Goal: Information Seeking & Learning: Learn about a topic

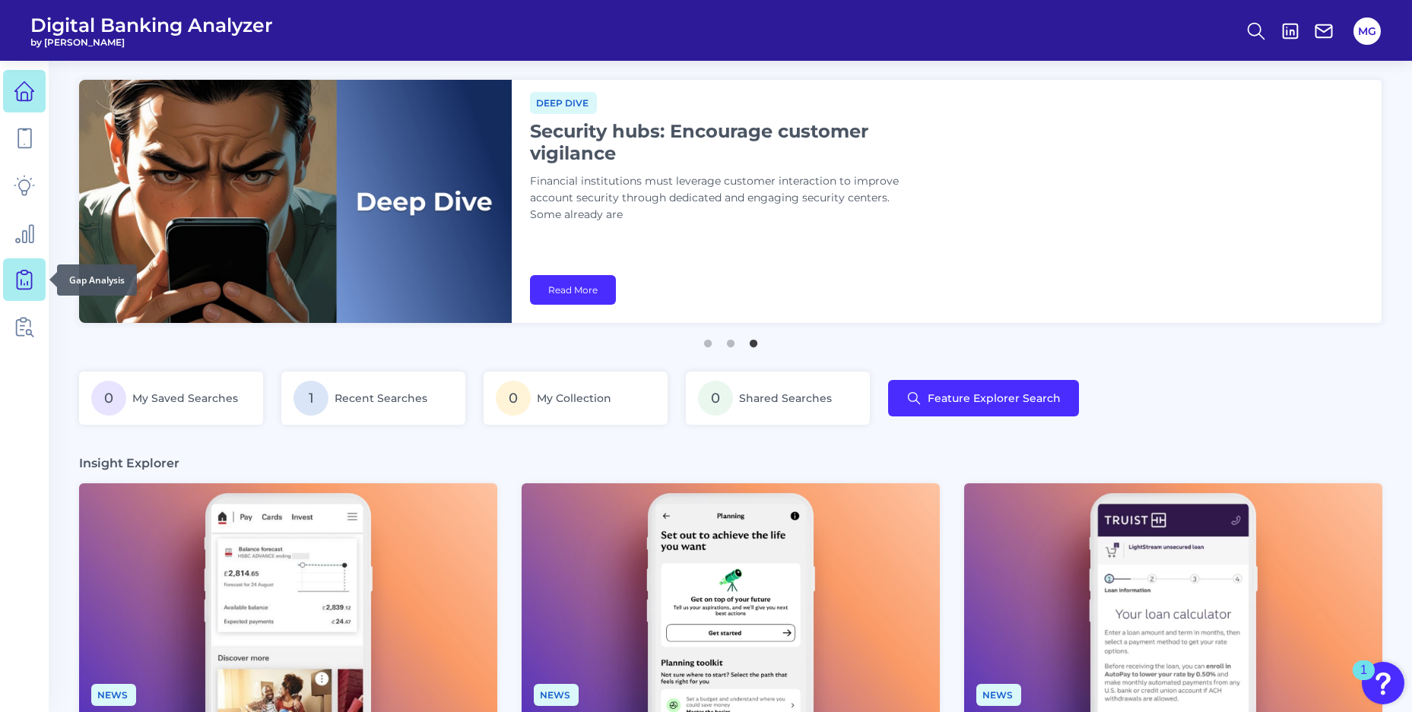
click at [17, 273] on icon at bounding box center [24, 280] width 14 height 17
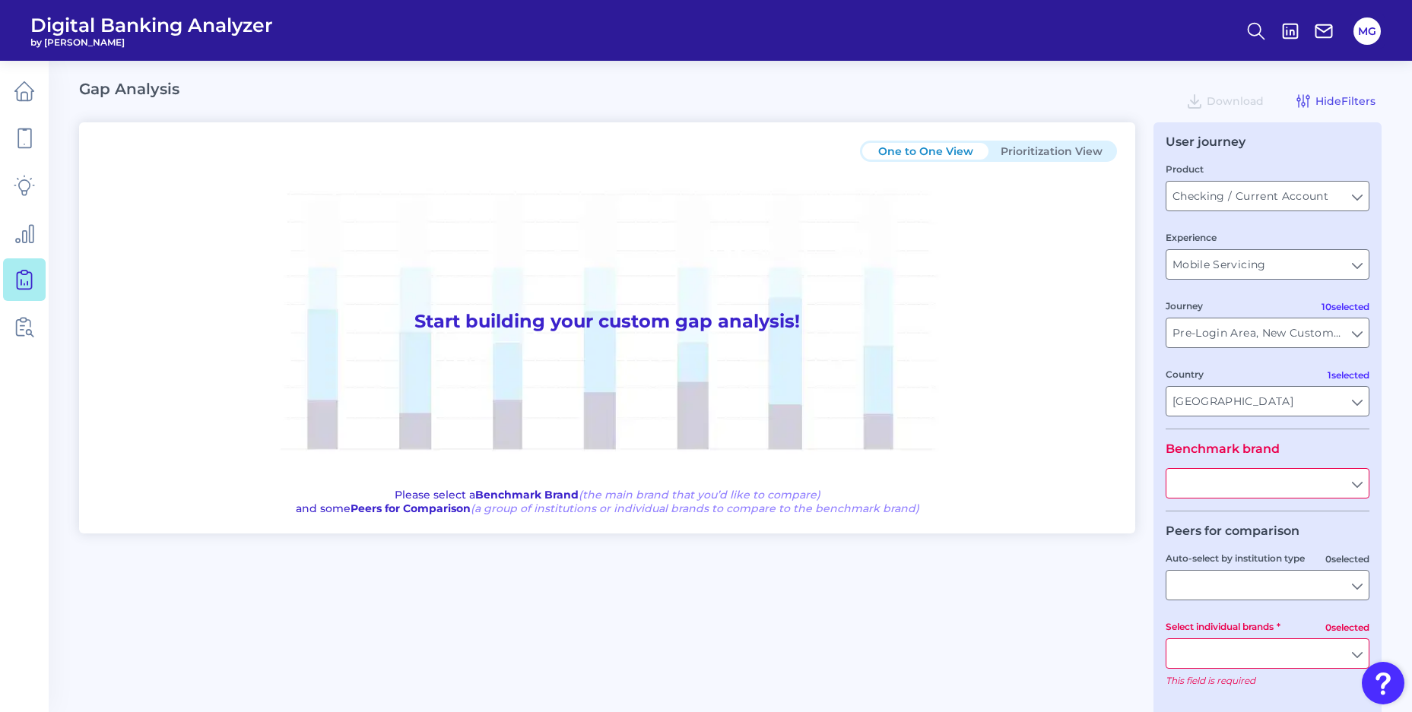
type input "Checking / Current Account"
type input "Mobile Servicing"
type input "Pre-Login Area, New Customer Onboarding, Login & Authentication, Accounts and t…"
type input "[GEOGRAPHIC_DATA]"
type input "All Select individual brands"
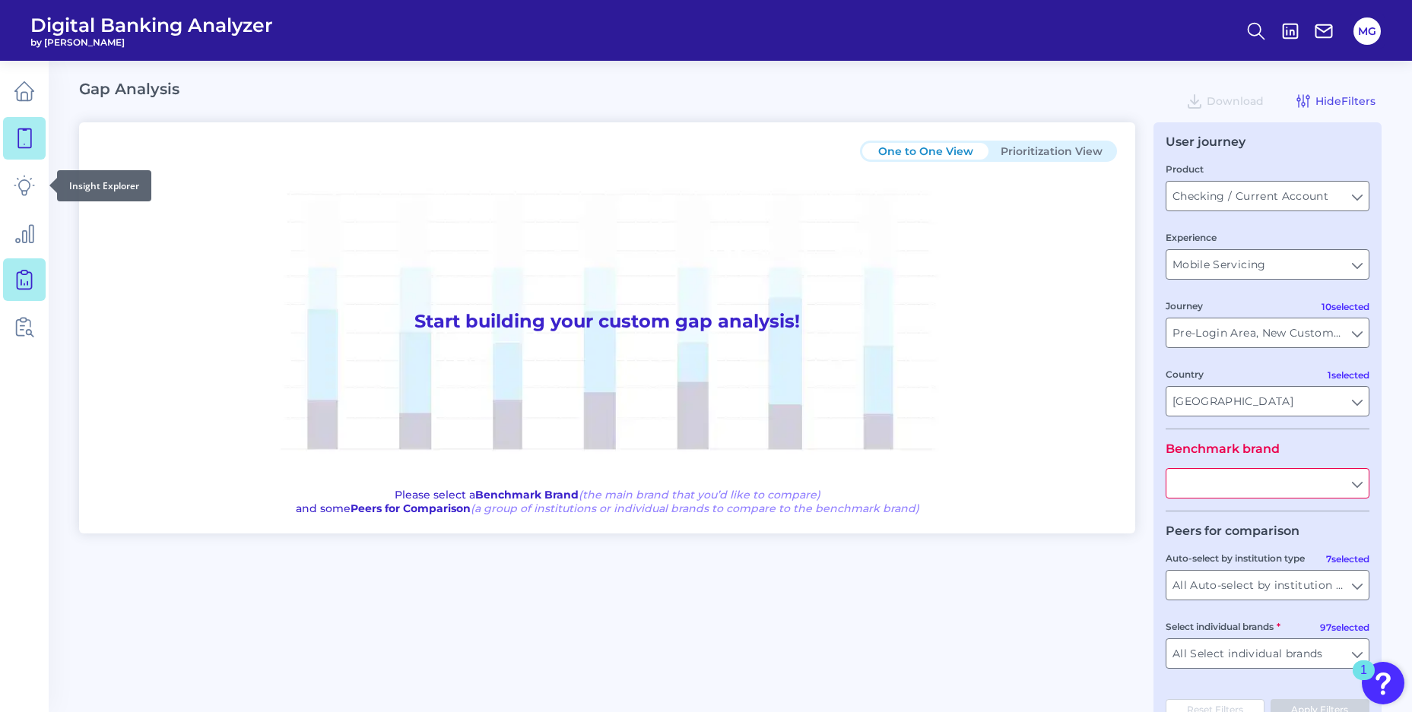
type input "All Countries"
type input "All Journeys"
click at [19, 141] on icon at bounding box center [24, 138] width 21 height 21
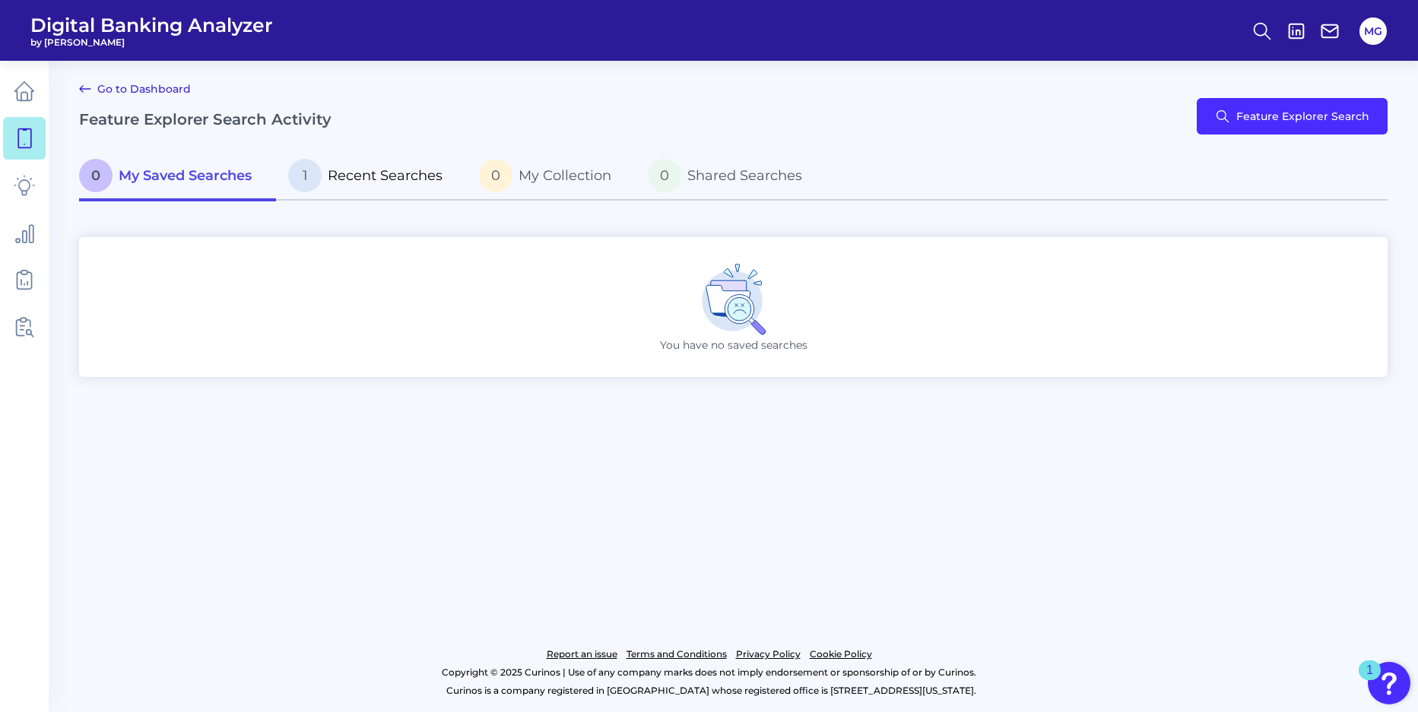
click at [396, 179] on span "Recent Searches" at bounding box center [385, 175] width 115 height 17
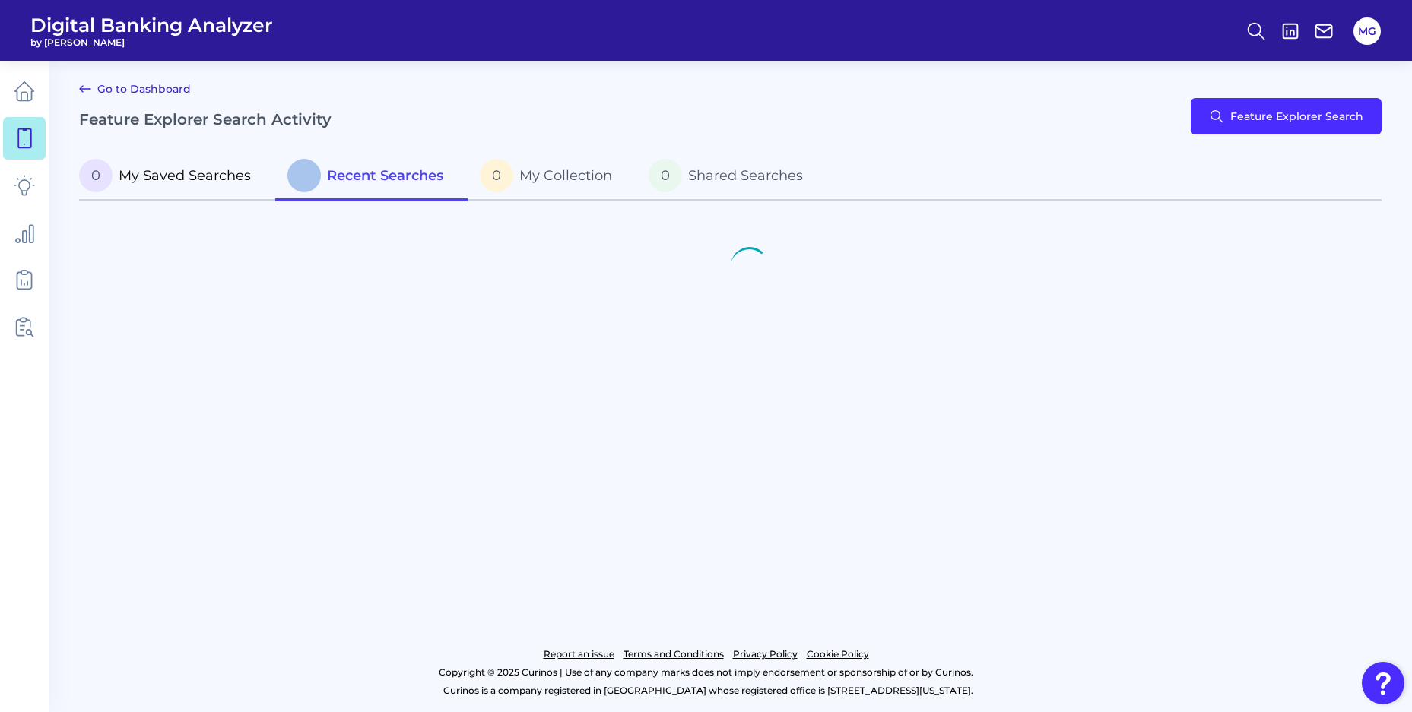
click at [223, 181] on span "My Saved Searches" at bounding box center [185, 175] width 132 height 17
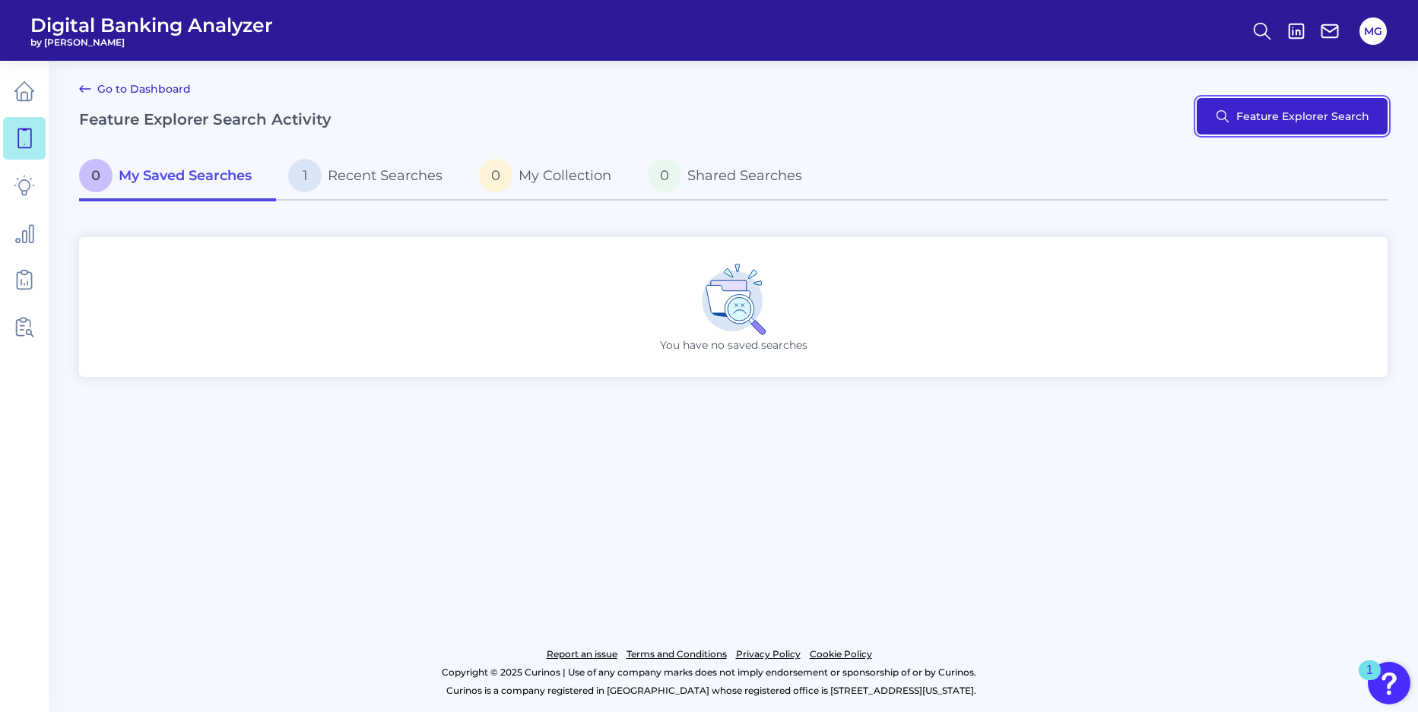
click at [1282, 125] on button "Feature Explorer Search" at bounding box center [1291, 116] width 191 height 36
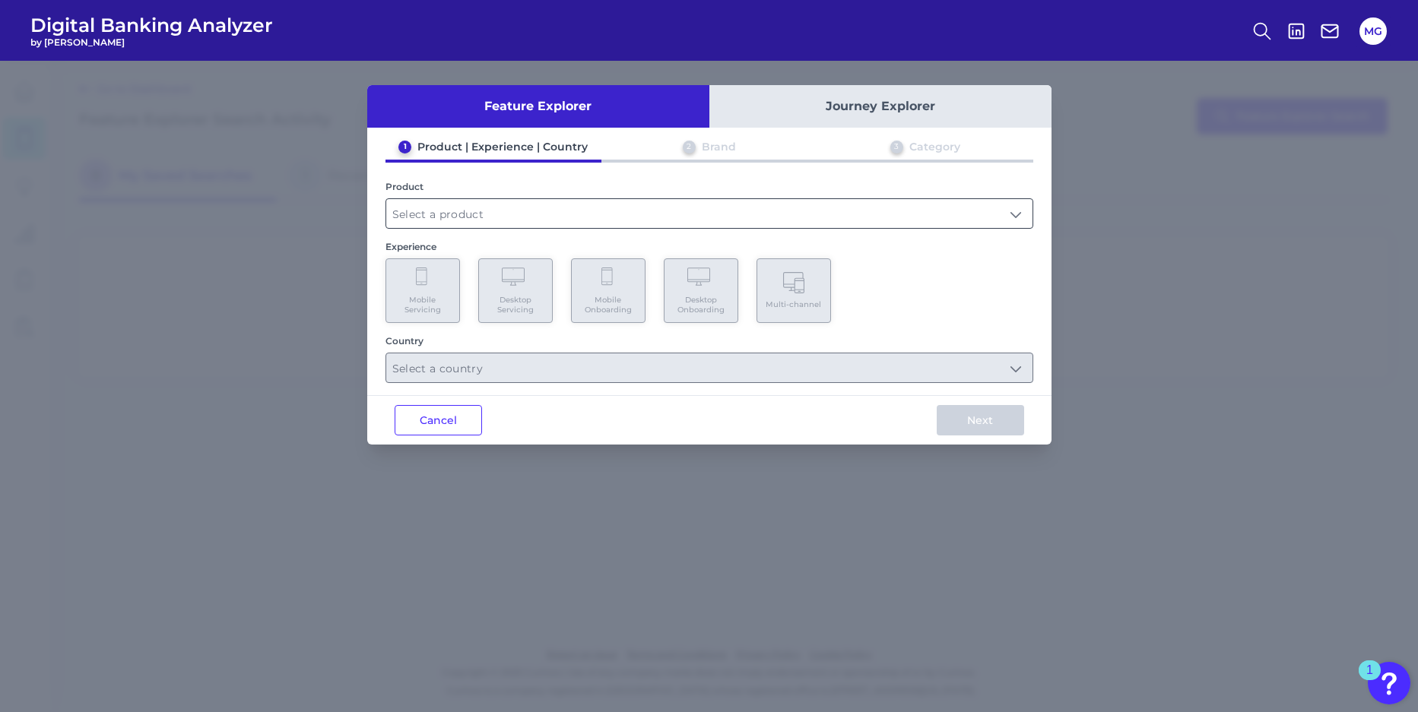
click at [562, 221] on input "text" at bounding box center [709, 213] width 646 height 29
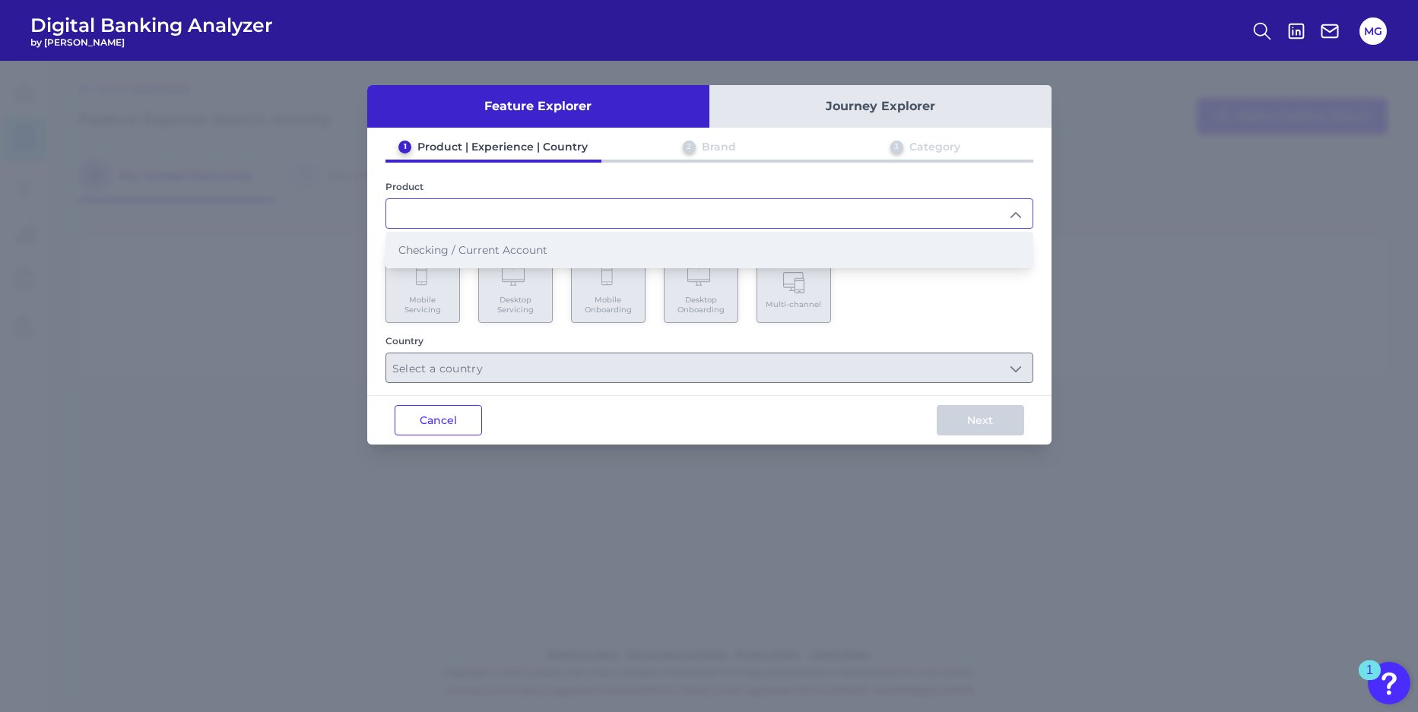
click at [561, 247] on li "Checking / Current Account" at bounding box center [709, 250] width 646 height 35
type input "Checking / Current Account"
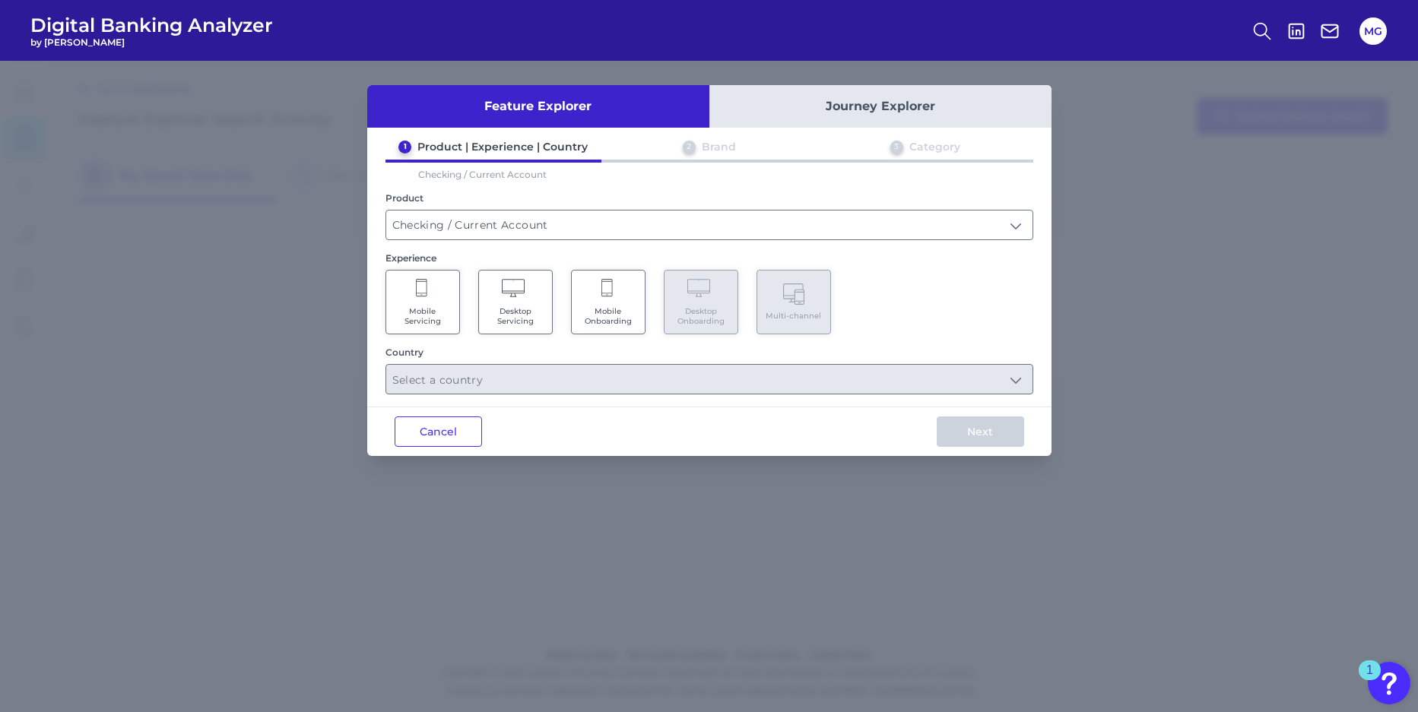
click at [629, 311] on span "Mobile Onboarding" at bounding box center [608, 316] width 58 height 20
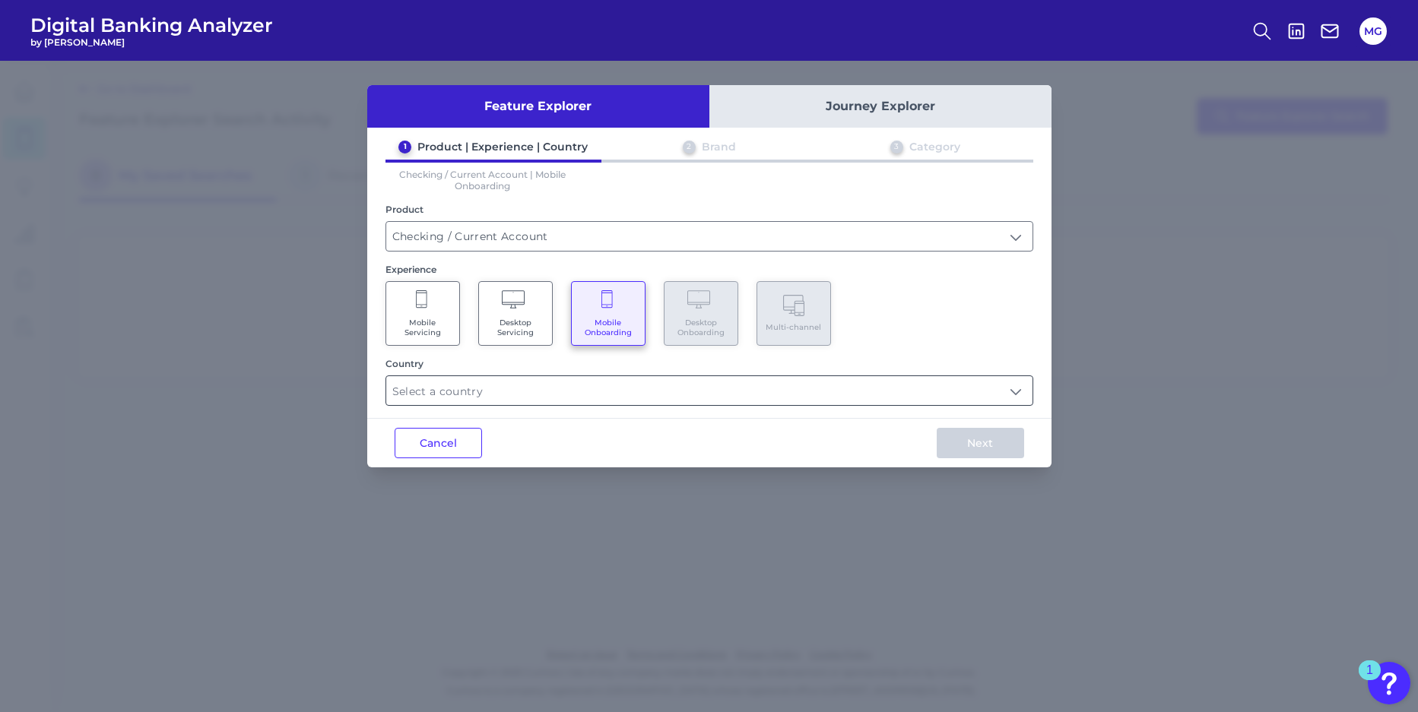
click at [663, 384] on input "text" at bounding box center [709, 390] width 646 height 29
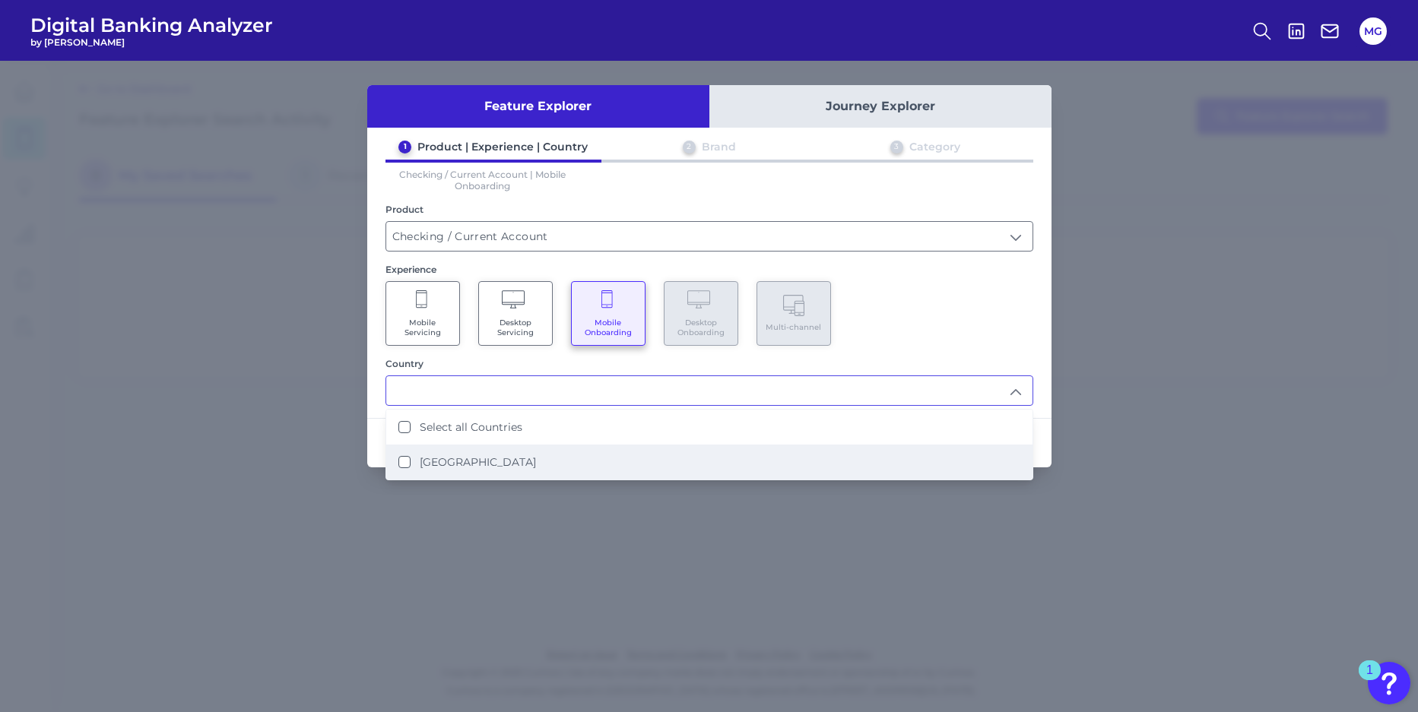
drag, startPoint x: 455, startPoint y: 458, endPoint x: 511, endPoint y: 458, distance: 56.2
click at [457, 458] on label "[GEOGRAPHIC_DATA]" at bounding box center [478, 462] width 116 height 14
type input "Select all Countries"
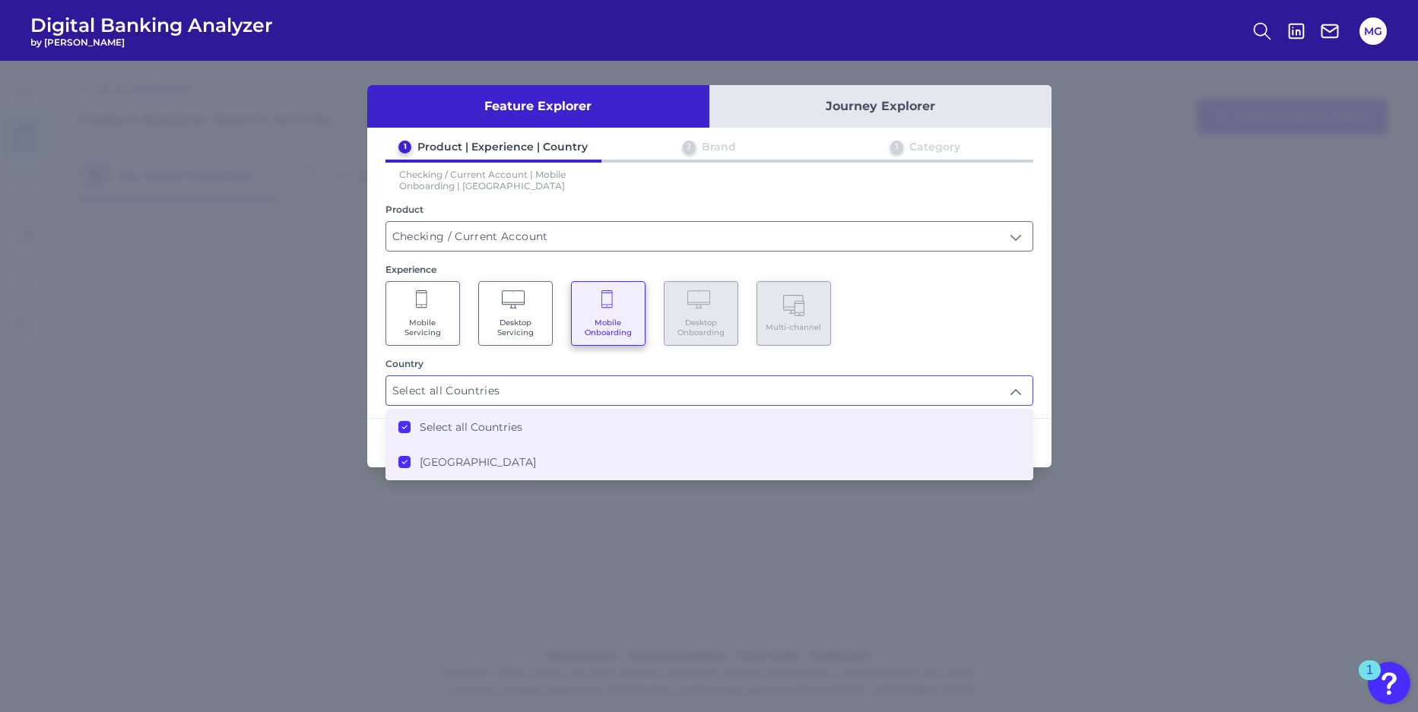
click at [1000, 334] on div "Mobile Servicing Desktop Servicing Mobile Onboarding Desktop Onboarding Multi-c…" at bounding box center [709, 313] width 648 height 65
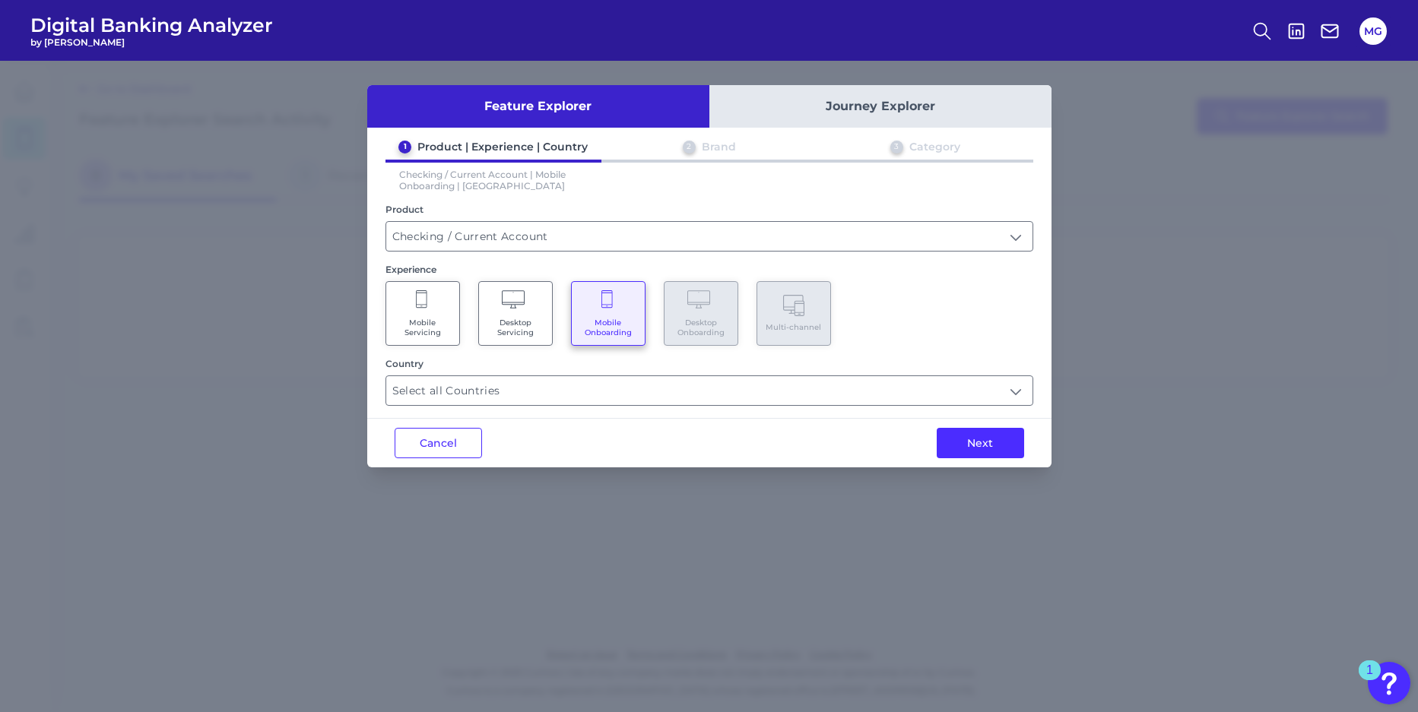
click at [994, 438] on button "Next" at bounding box center [979, 443] width 87 height 30
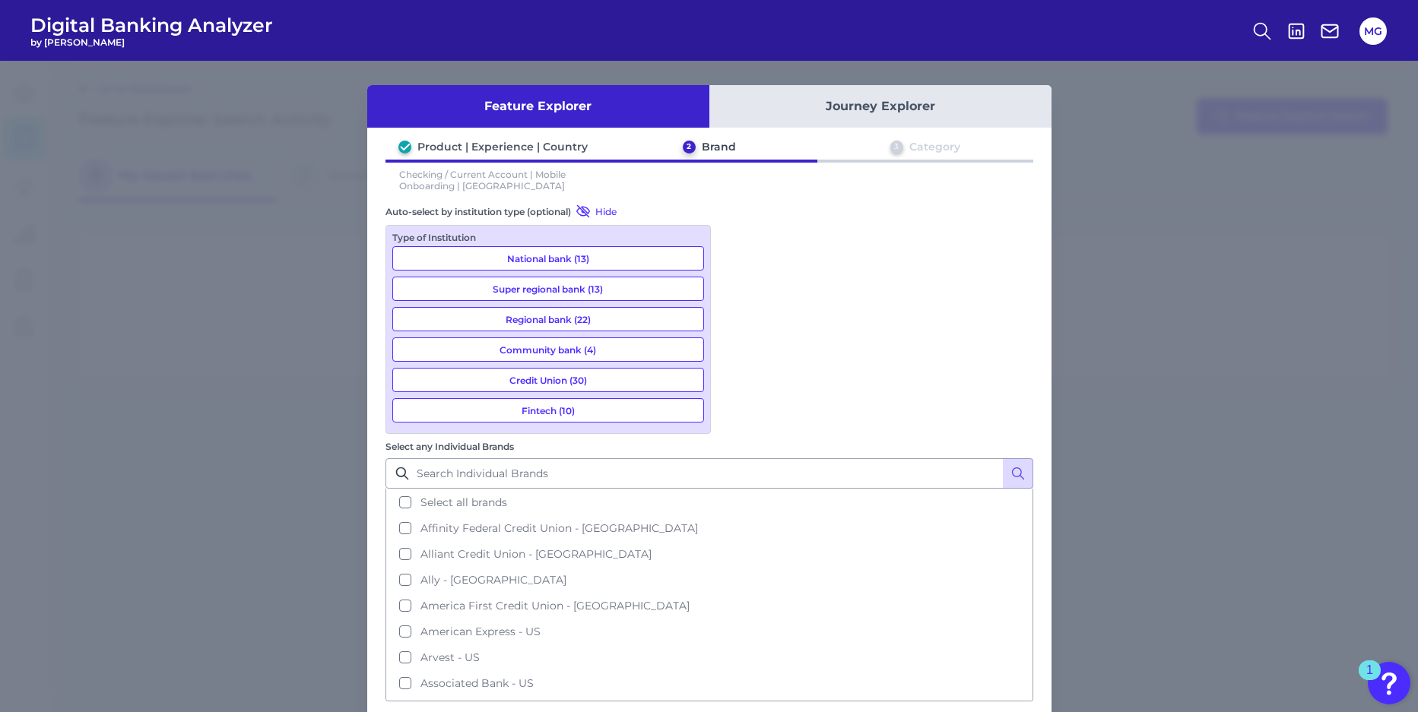
click at [568, 257] on button "National bank (13)" at bounding box center [548, 258] width 312 height 24
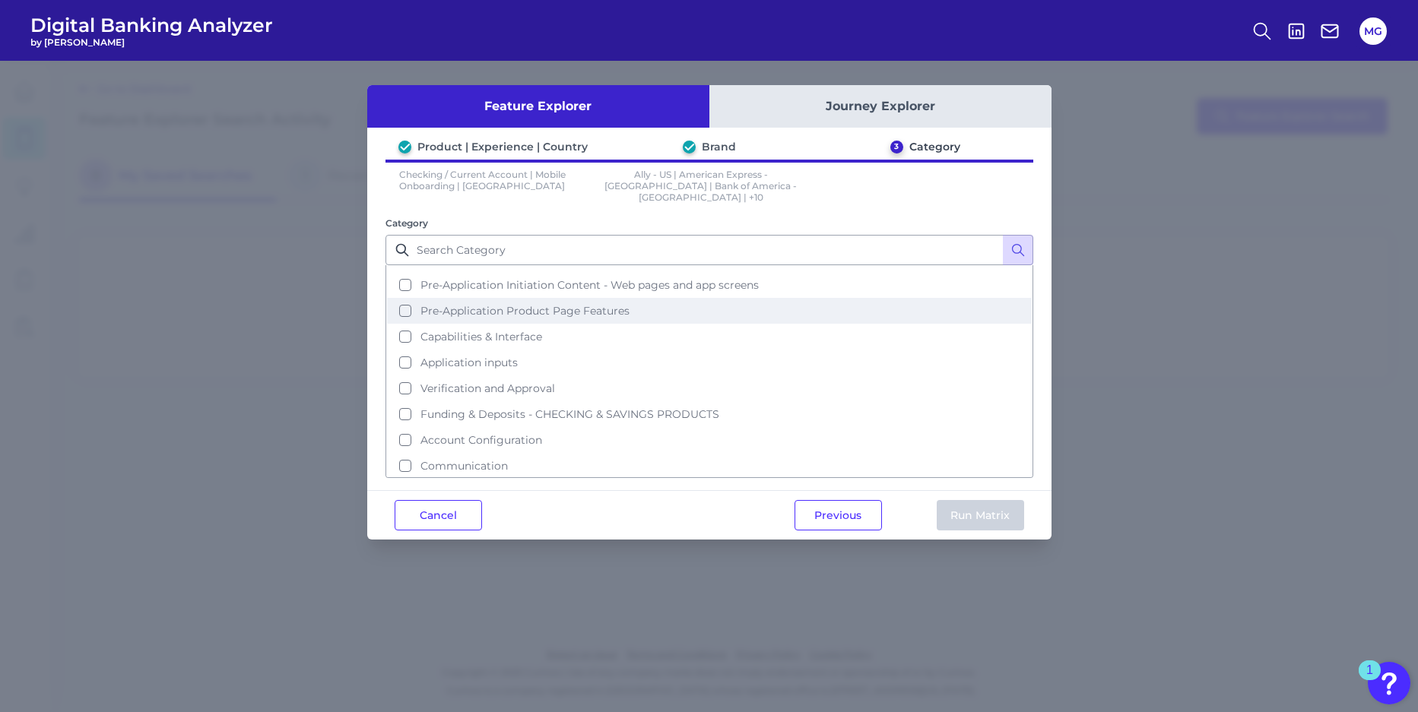
scroll to position [48, 0]
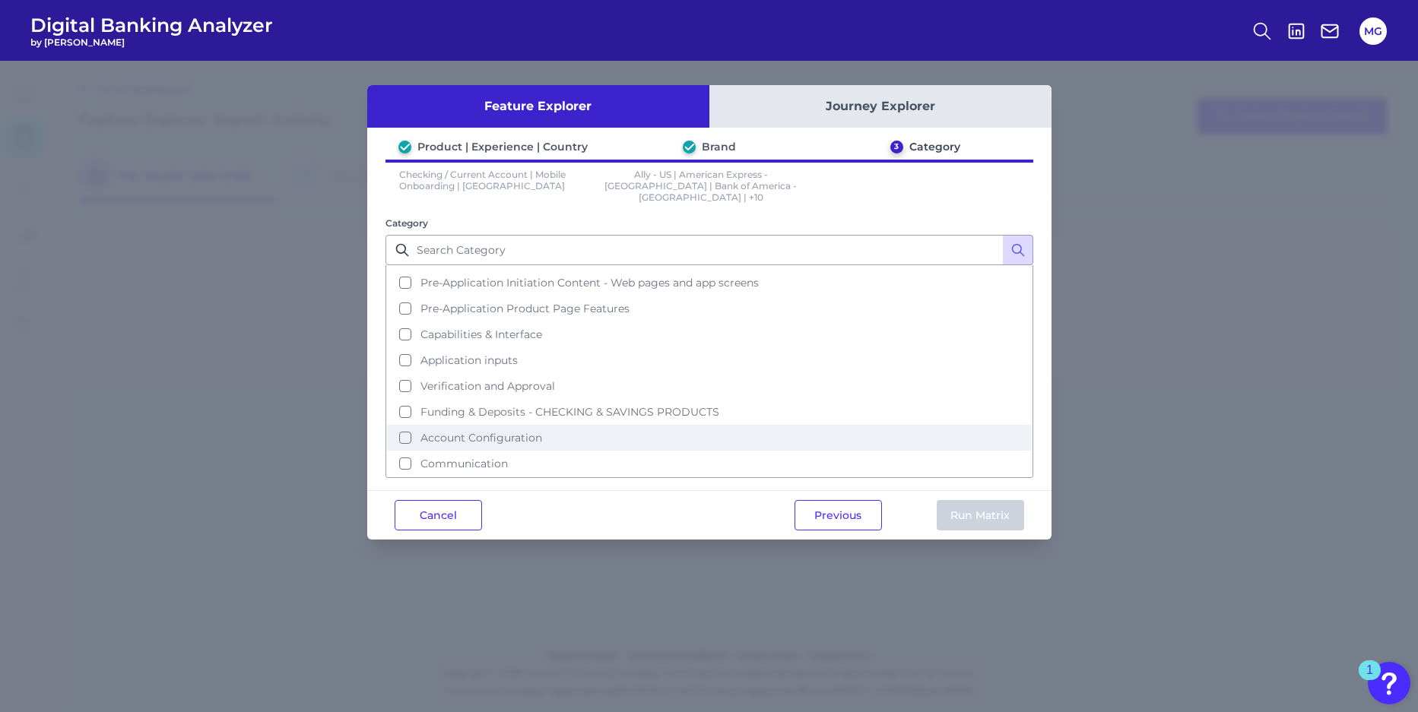
click at [510, 431] on span "Account Configuration" at bounding box center [481, 438] width 122 height 14
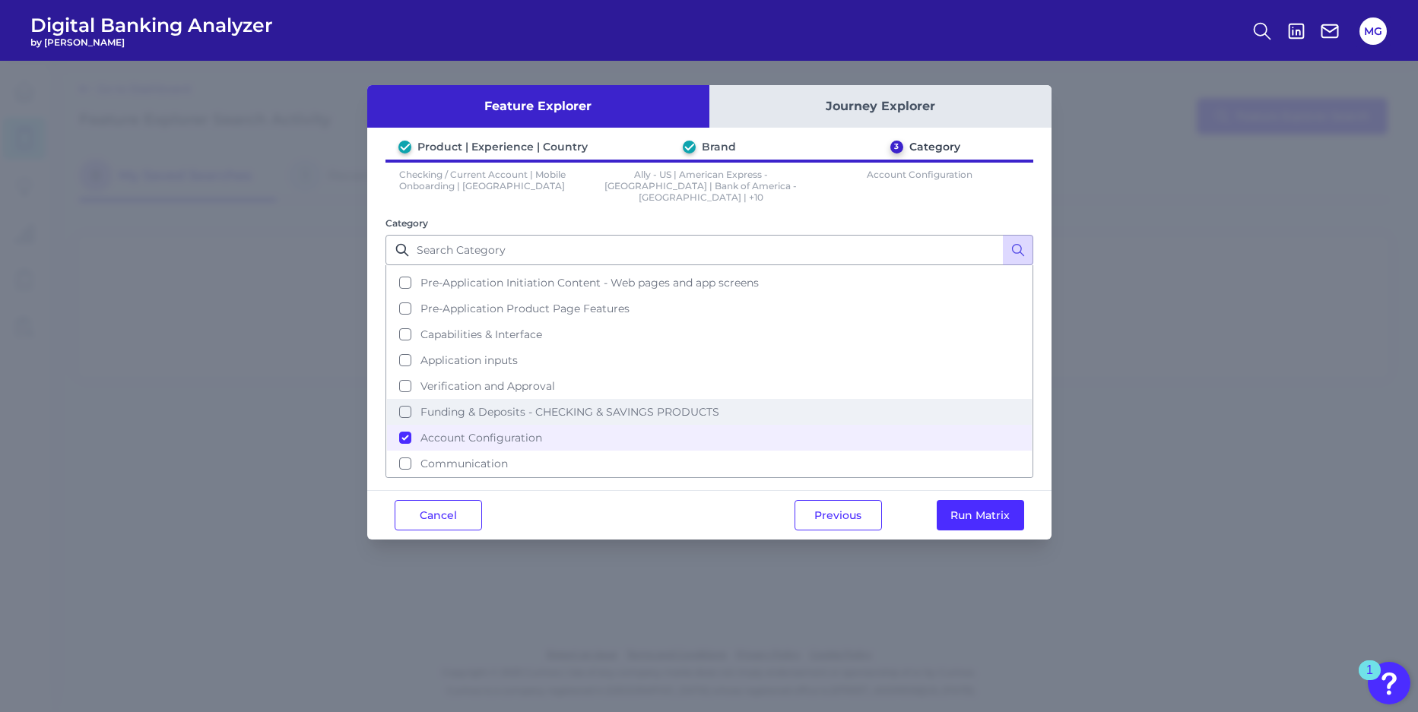
click at [434, 407] on span "Funding & Deposits - CHECKING & SAVINGS PRODUCTS" at bounding box center [569, 412] width 299 height 14
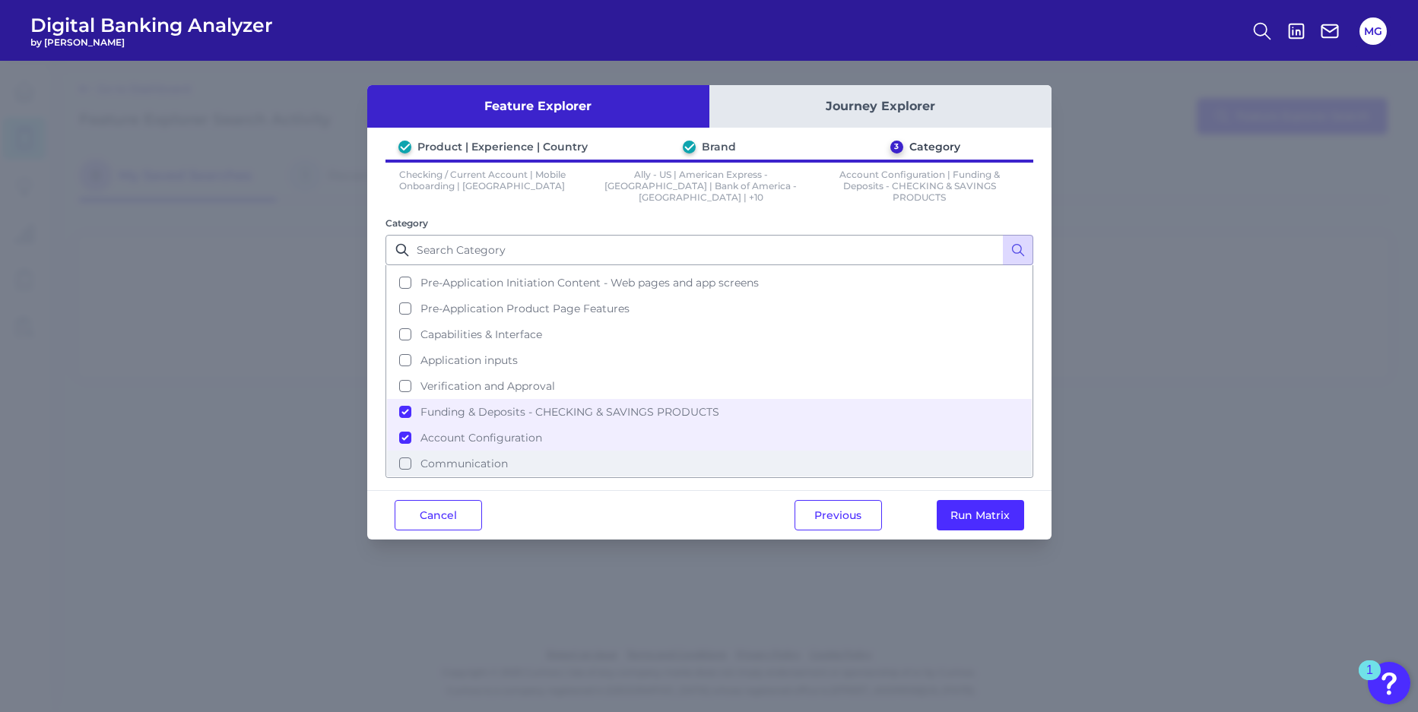
drag, startPoint x: 427, startPoint y: 470, endPoint x: 444, endPoint y: 471, distance: 16.8
click at [428, 470] on span "Communication" at bounding box center [463, 464] width 87 height 14
click at [954, 521] on button "Run Matrix" at bounding box center [979, 515] width 87 height 30
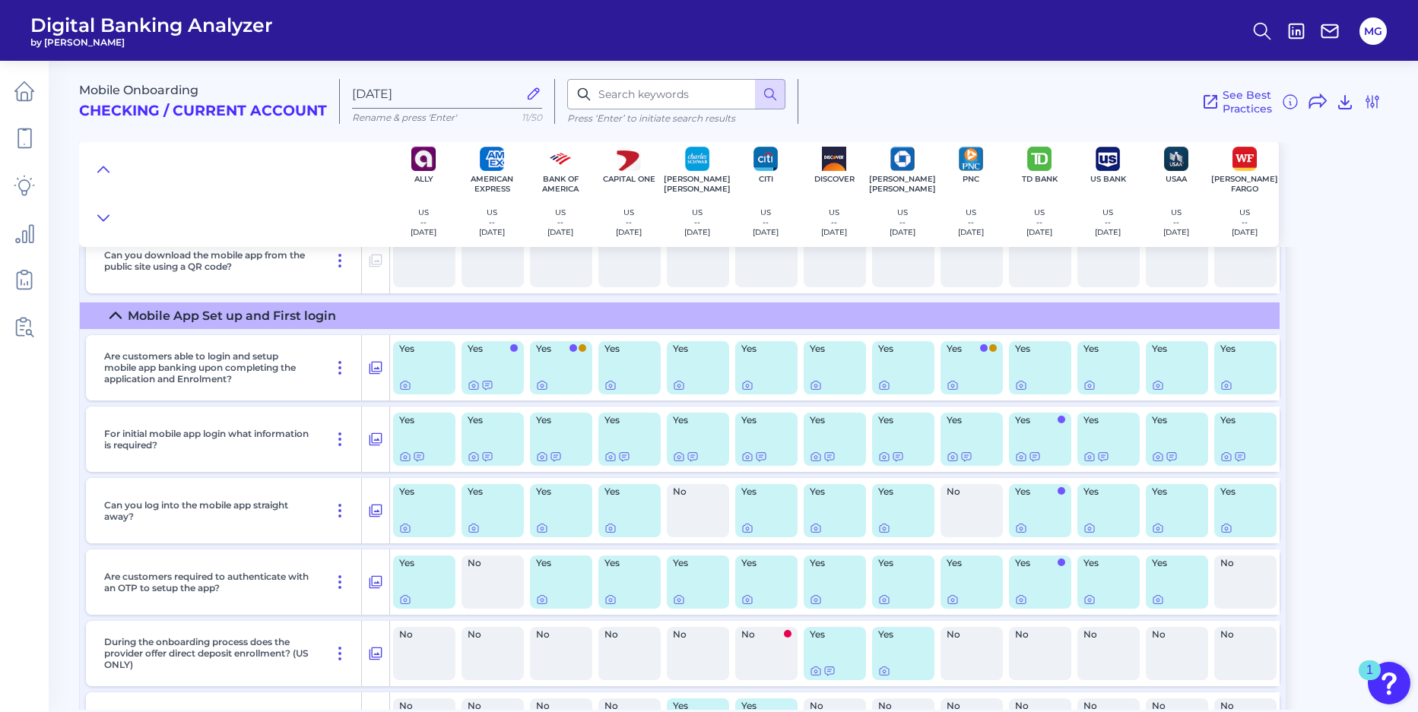
scroll to position [3895, 0]
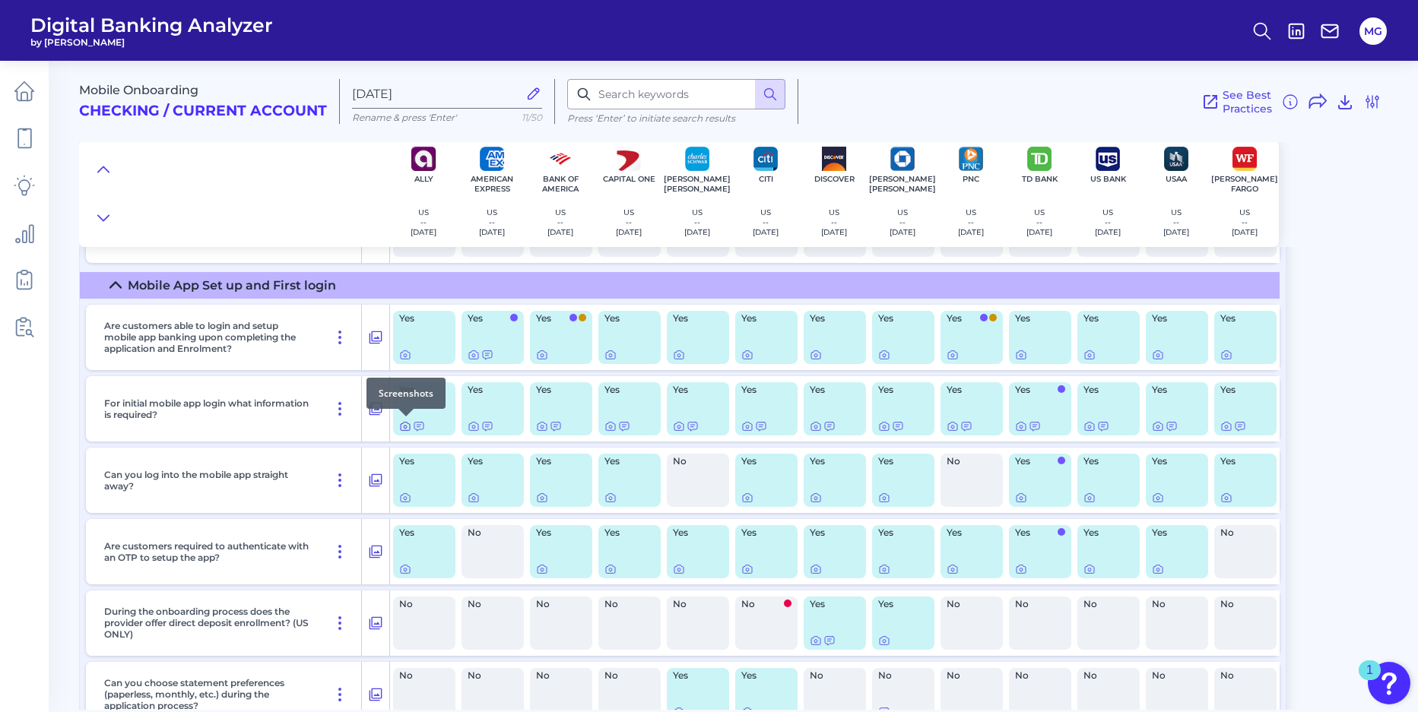
click at [407, 424] on icon at bounding box center [405, 426] width 12 height 12
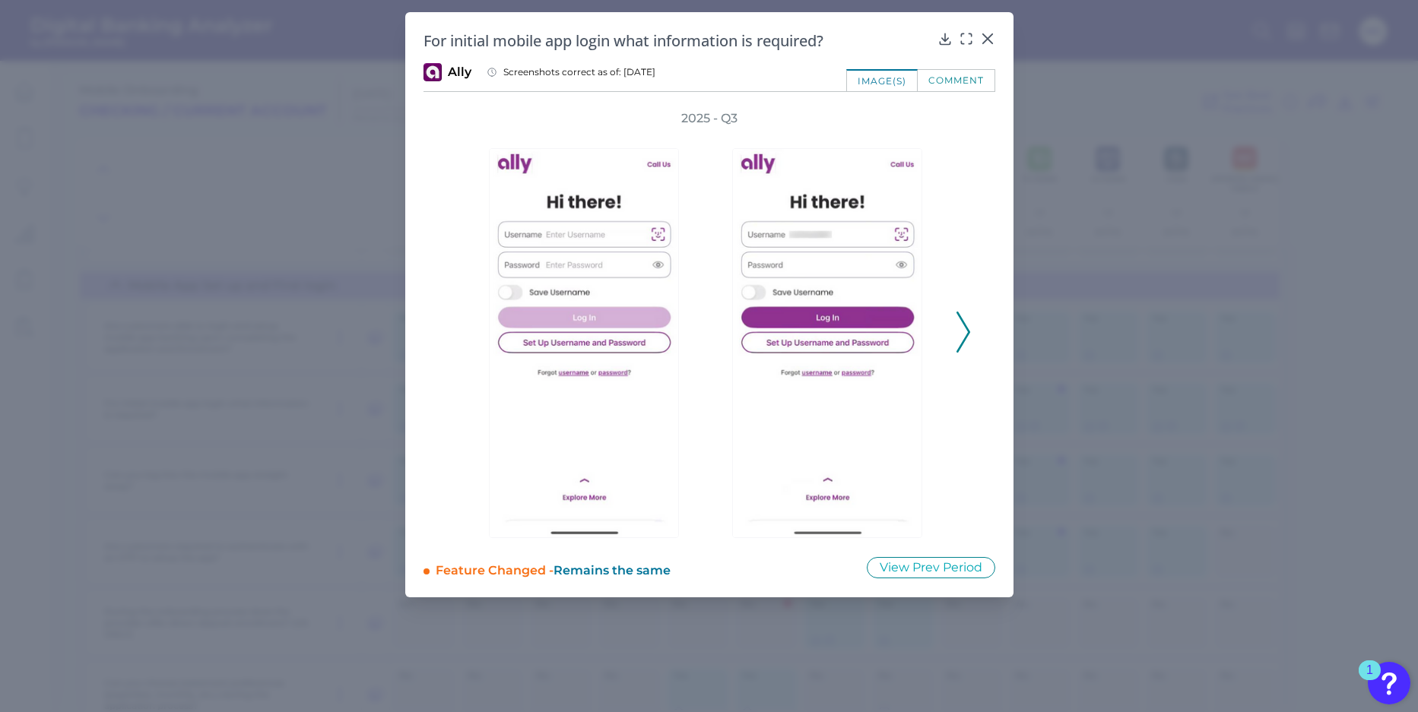
click at [958, 340] on icon at bounding box center [963, 332] width 14 height 41
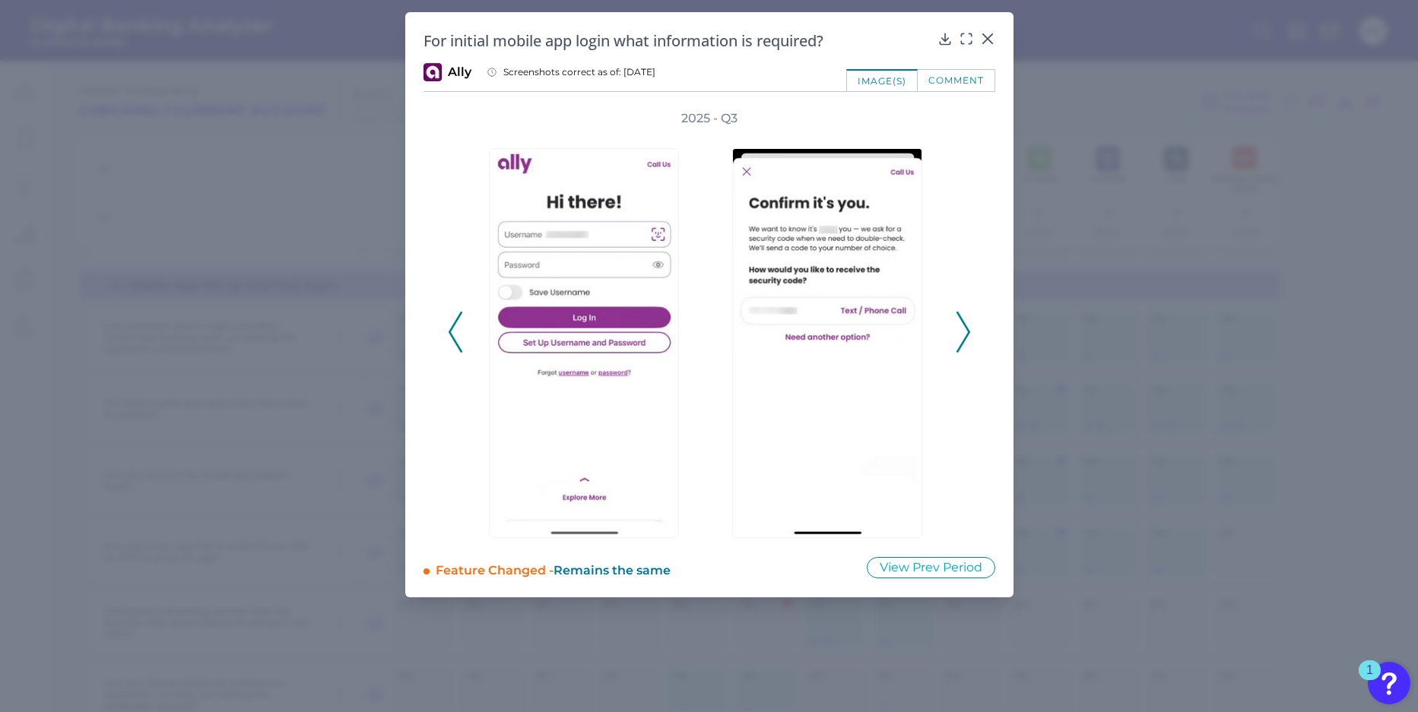
click at [958, 340] on icon at bounding box center [963, 332] width 14 height 41
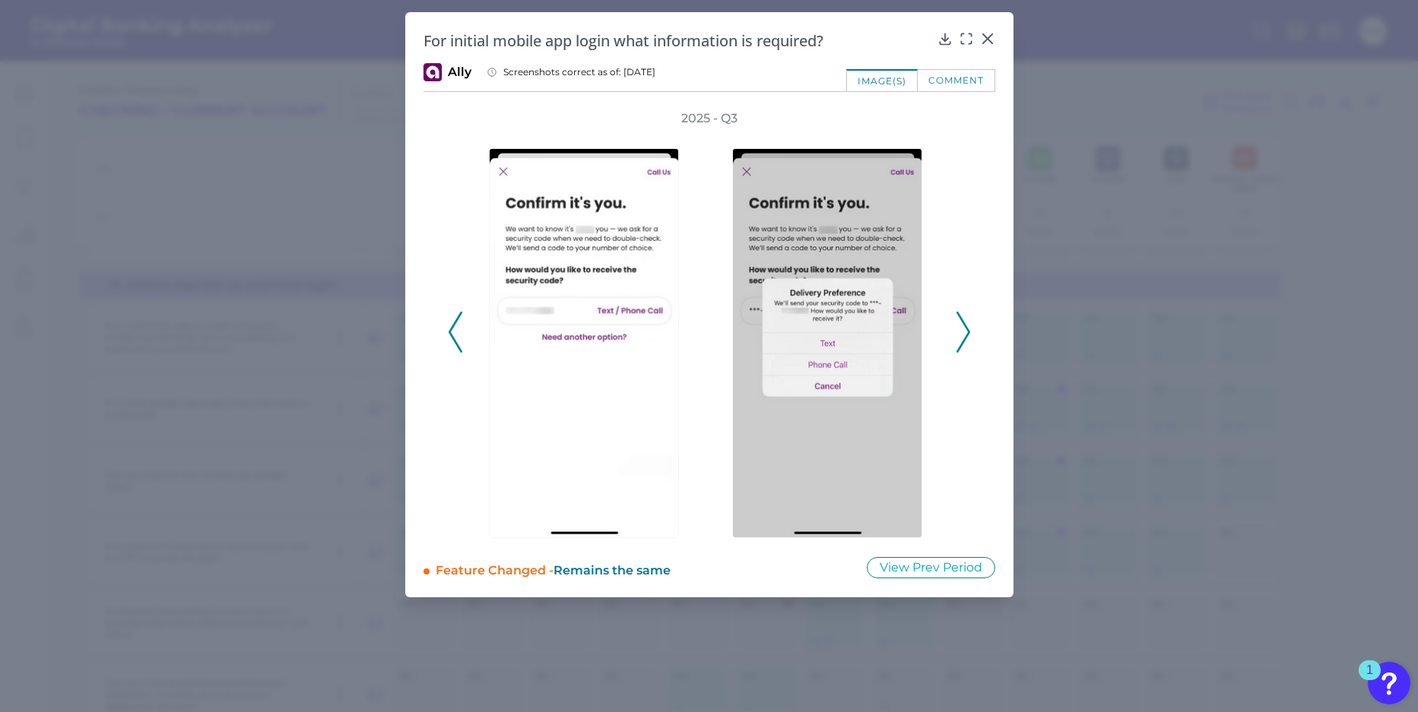
click at [958, 340] on icon at bounding box center [963, 332] width 14 height 41
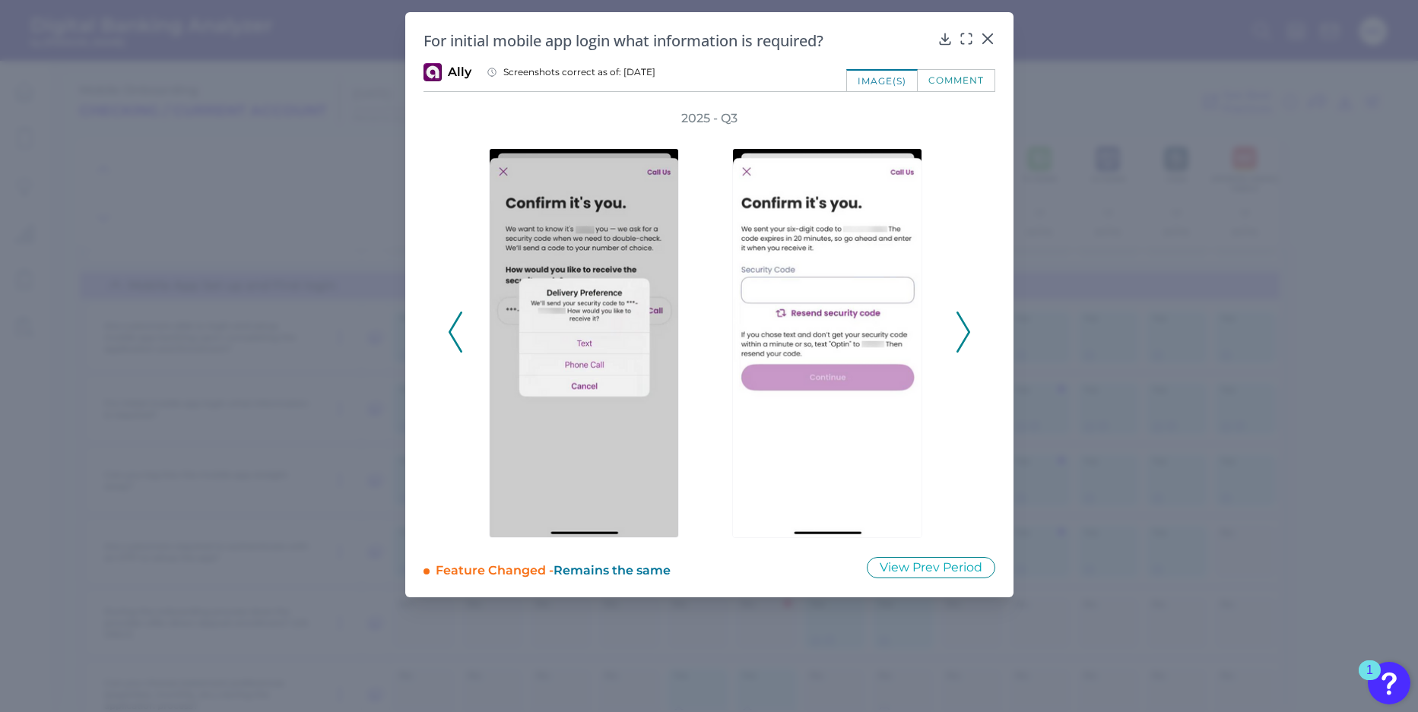
click at [958, 340] on icon at bounding box center [963, 332] width 14 height 41
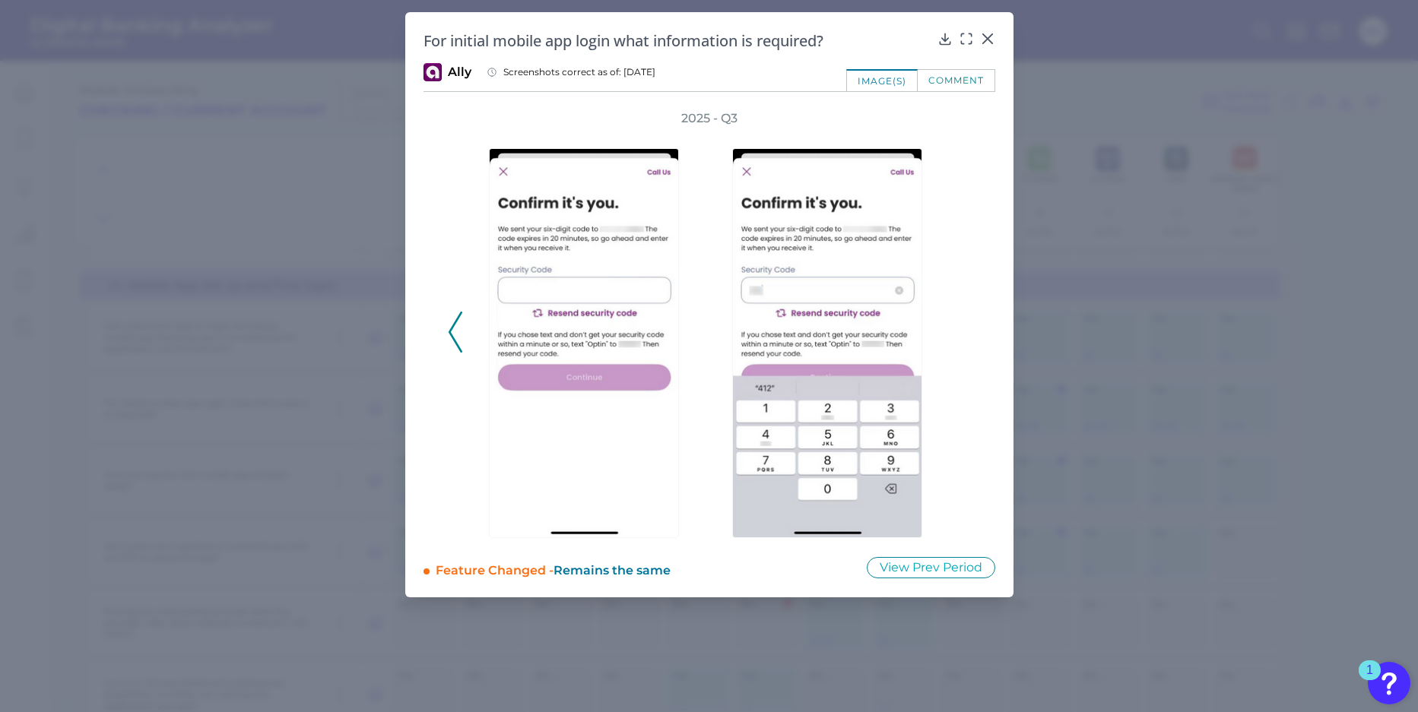
click at [958, 340] on div "2025 - Q3" at bounding box center [709, 324] width 523 height 428
click at [995, 45] on div "For initial mobile app login what information is required? Ally Screenshots cor…" at bounding box center [709, 304] width 608 height 585
drag, startPoint x: 993, startPoint y: 44, endPoint x: 975, endPoint y: 65, distance: 27.5
click at [992, 42] on div at bounding box center [986, 49] width 15 height 15
click at [988, 39] on icon at bounding box center [987, 38] width 15 height 15
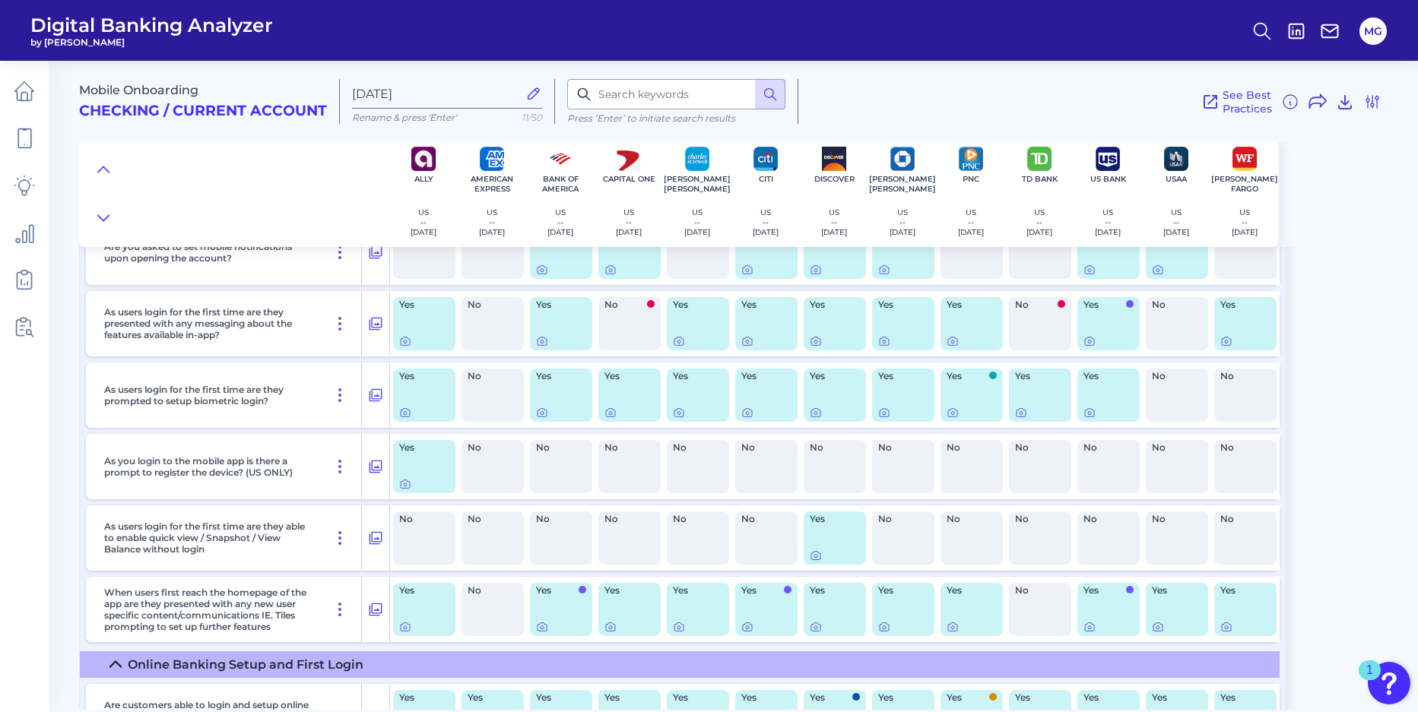
scroll to position [4554, 0]
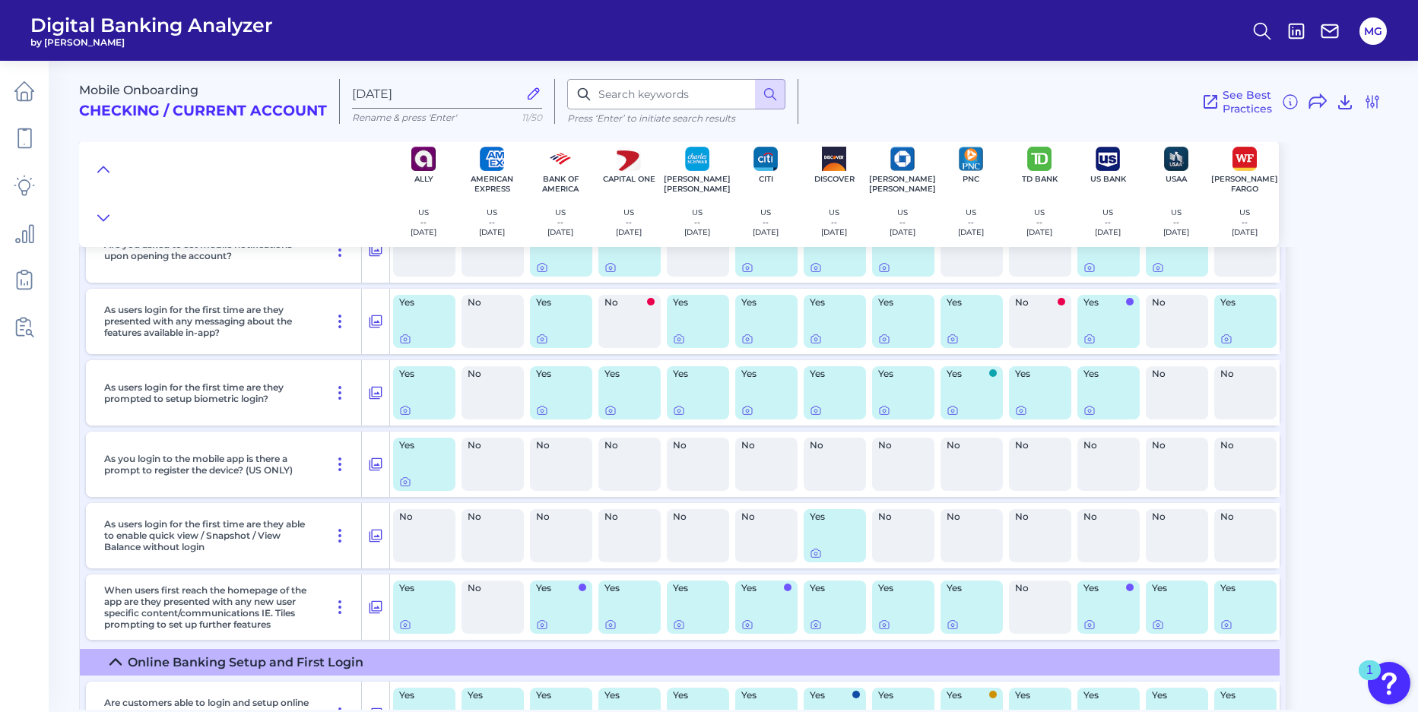
click at [425, 604] on div "Yes" at bounding box center [424, 607] width 62 height 53
click at [405, 624] on icon at bounding box center [405, 625] width 3 height 3
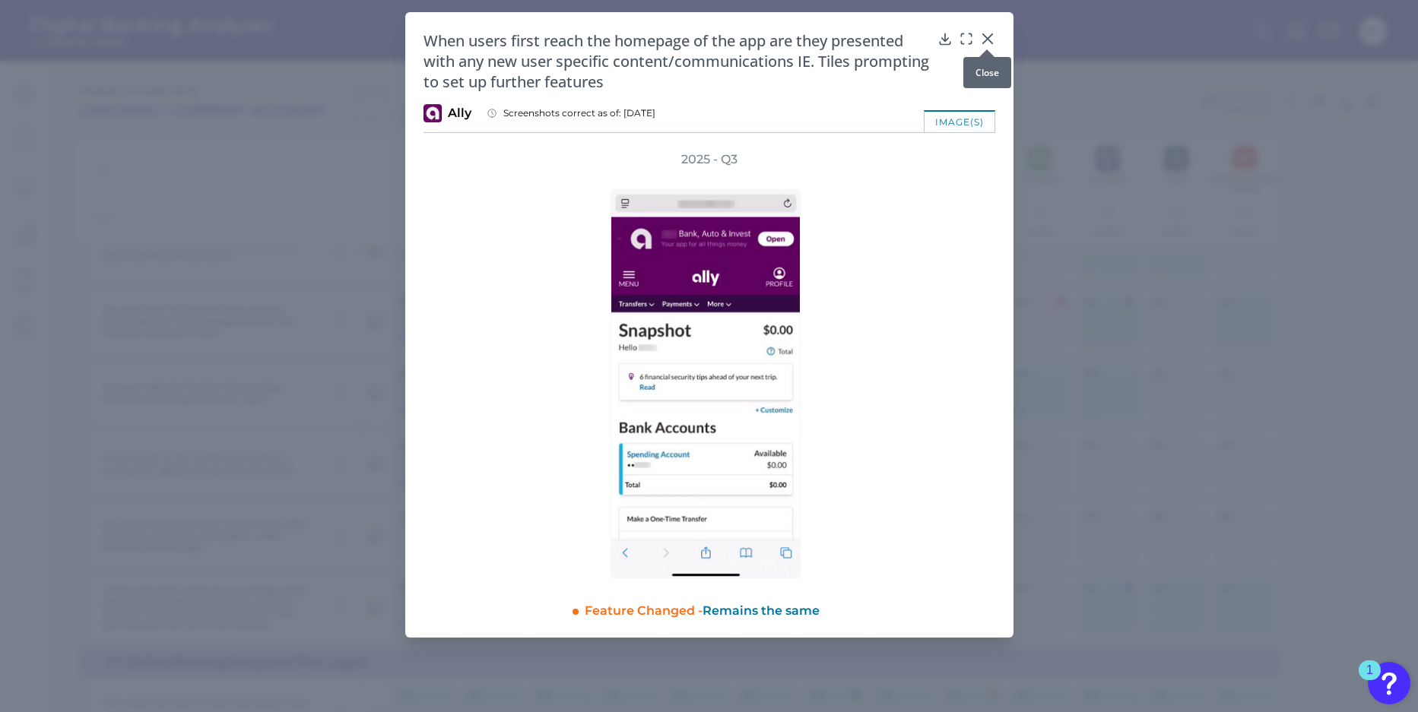
drag, startPoint x: 984, startPoint y: 40, endPoint x: 979, endPoint y: 61, distance: 21.2
click at [984, 40] on icon at bounding box center [986, 38] width 9 height 9
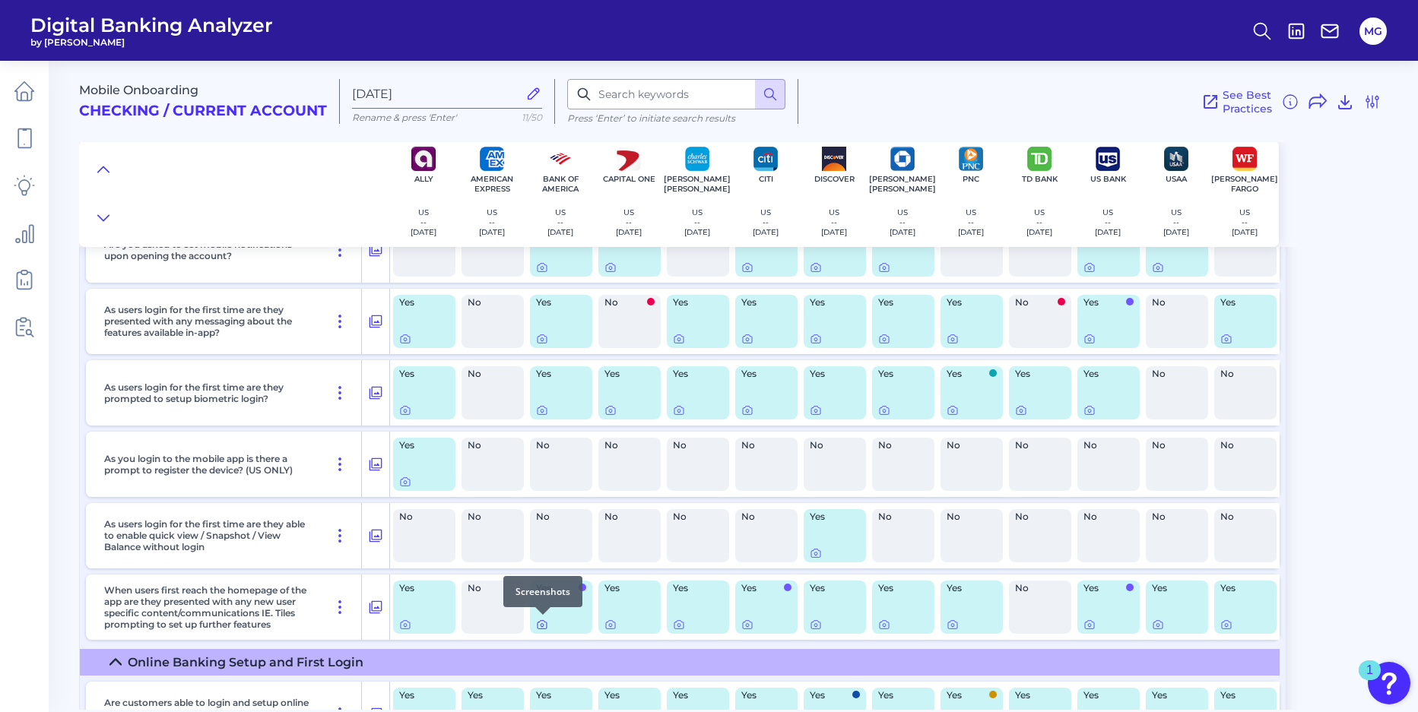
click at [544, 622] on div at bounding box center [542, 614] width 15 height 15
click at [543, 625] on icon at bounding box center [541, 625] width 3 height 3
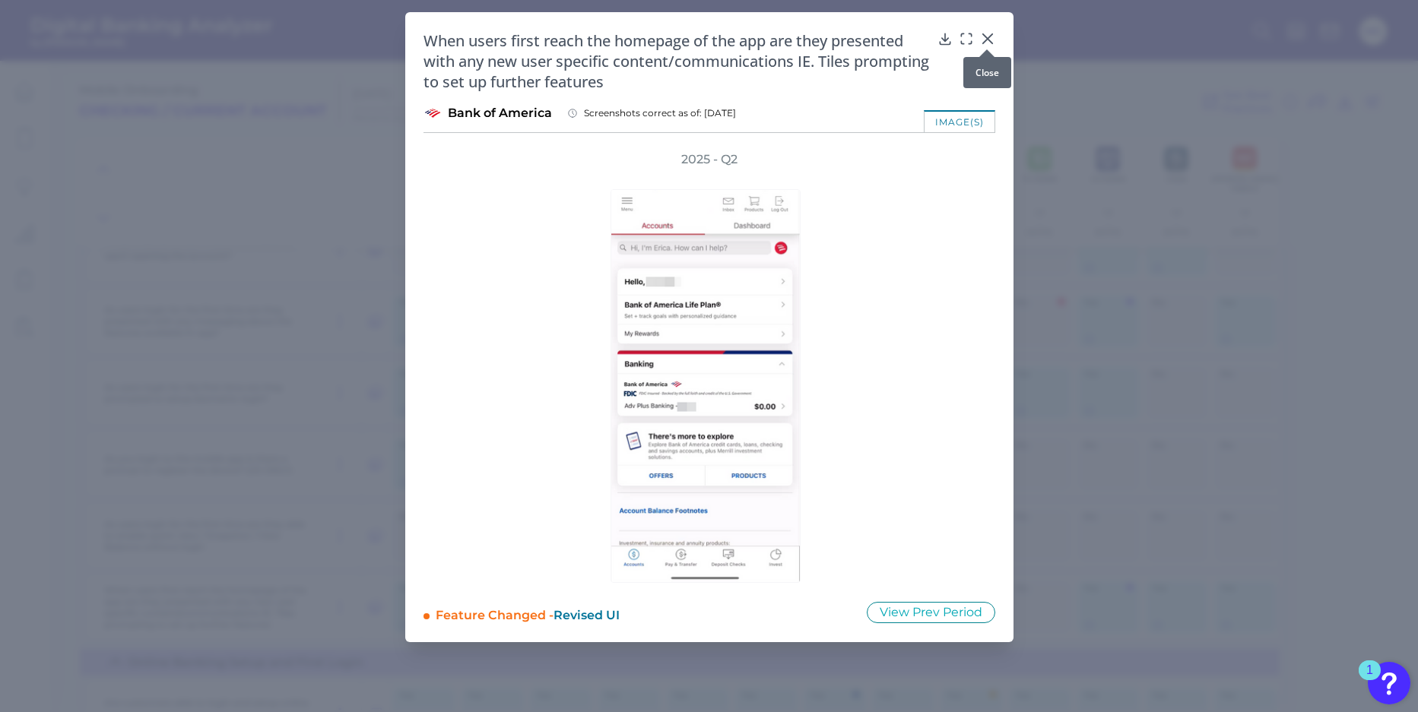
click at [989, 37] on icon at bounding box center [986, 38] width 9 height 9
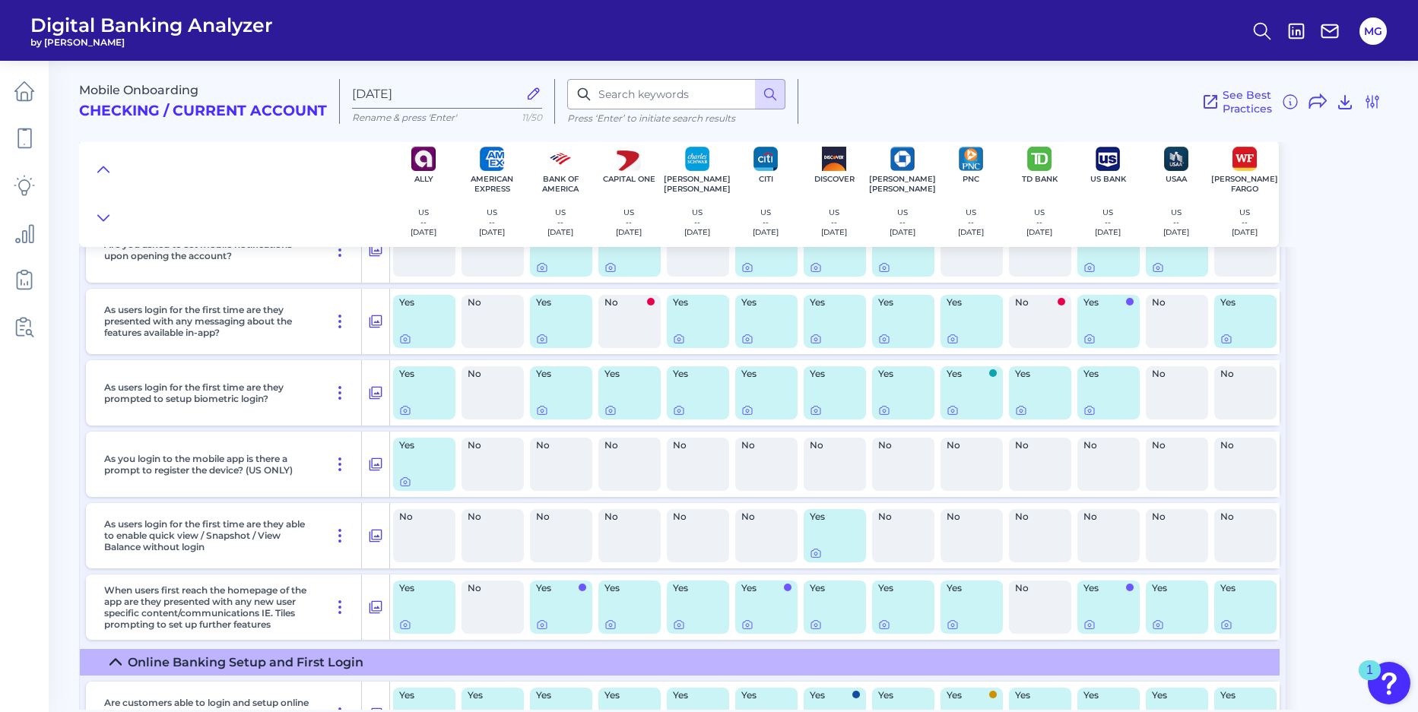
click at [603, 626] on div "Yes" at bounding box center [629, 607] width 62 height 53
click at [607, 626] on icon at bounding box center [610, 625] width 12 height 12
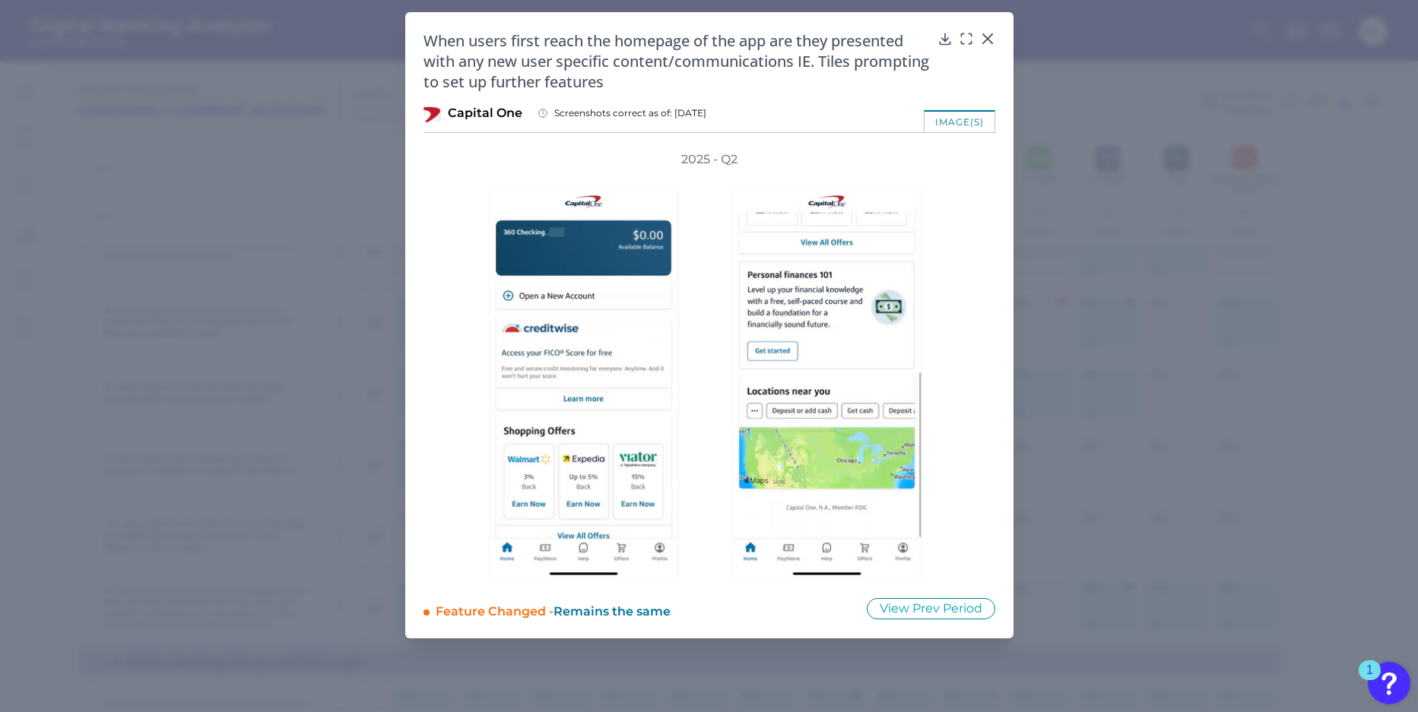
drag, startPoint x: 987, startPoint y: 48, endPoint x: 968, endPoint y: 78, distance: 36.3
click at [987, 48] on div "When users first reach the homepage of the app are they presented with any new …" at bounding box center [709, 61] width 572 height 62
click at [987, 39] on icon at bounding box center [986, 38] width 9 height 9
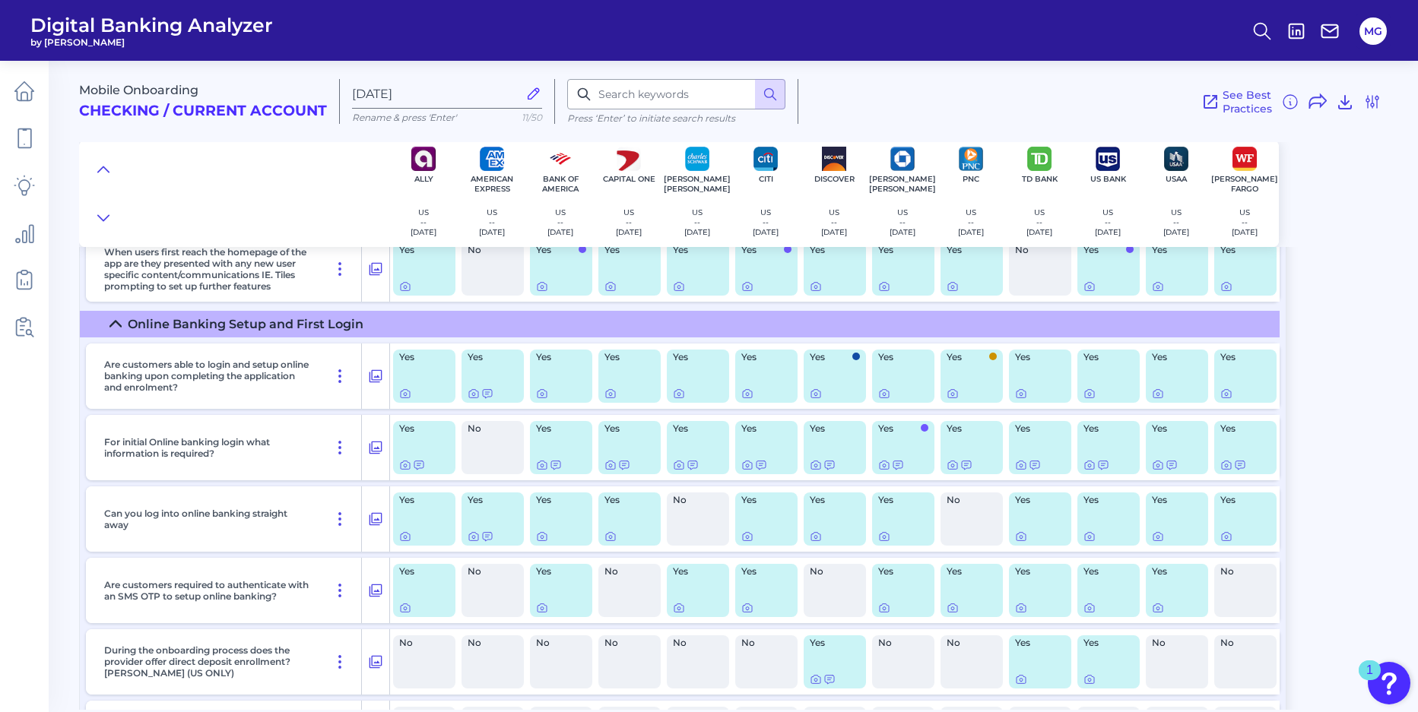
scroll to position [4890, 0]
click at [406, 397] on icon at bounding box center [405, 396] width 3 height 3
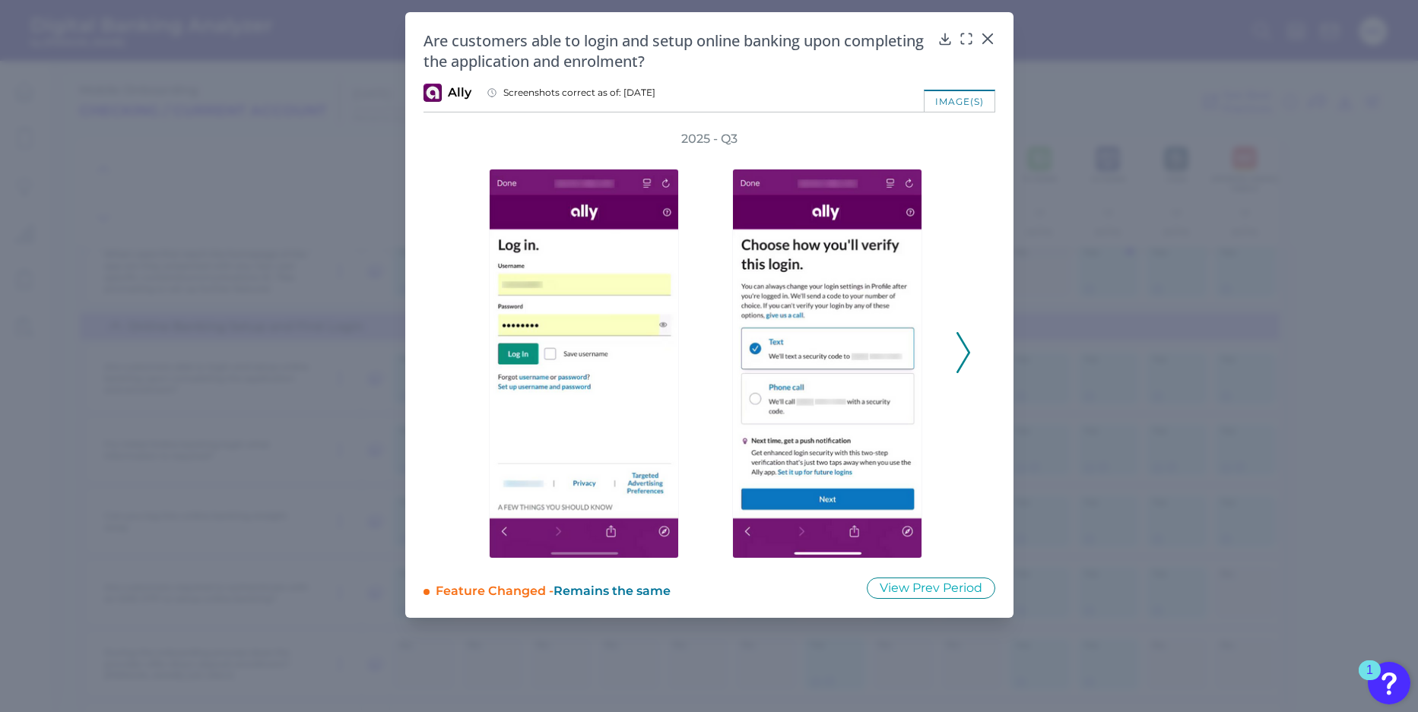
click at [956, 353] on icon at bounding box center [963, 352] width 14 height 41
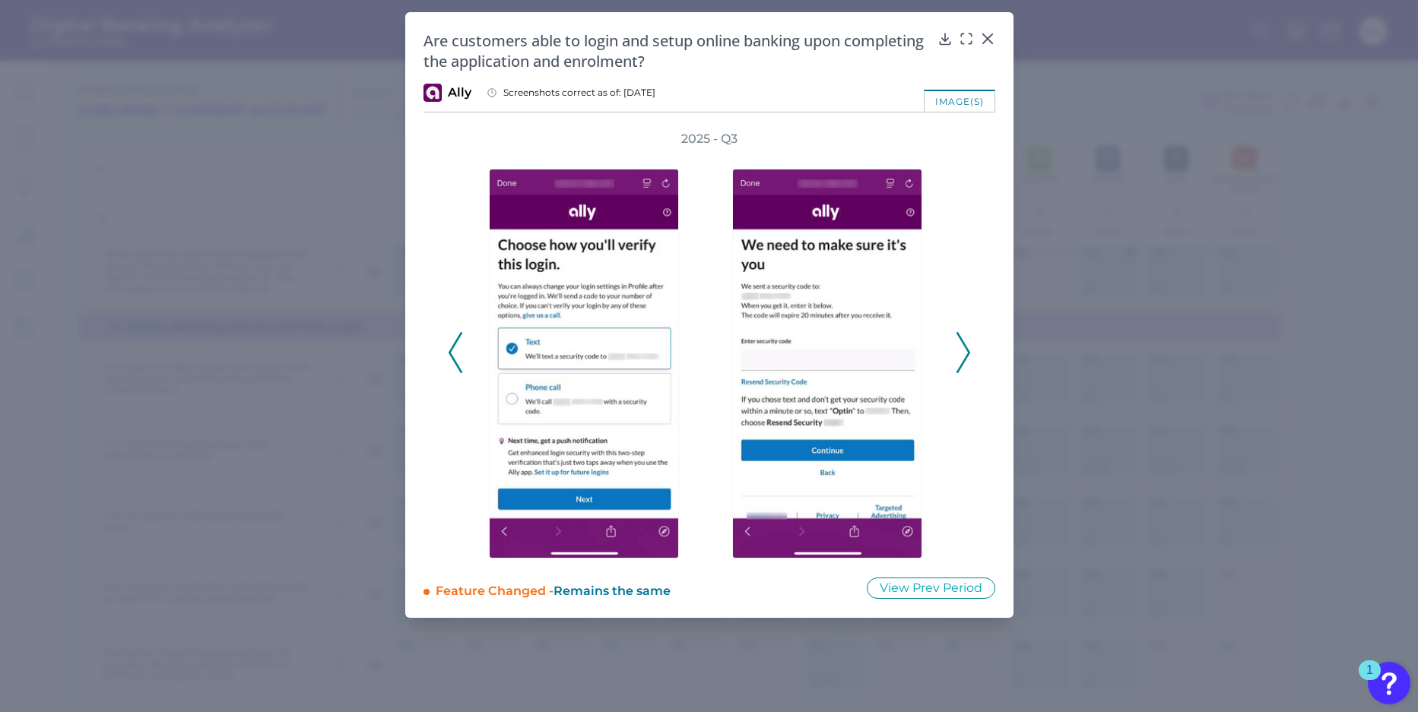
click at [959, 353] on icon at bounding box center [963, 352] width 14 height 41
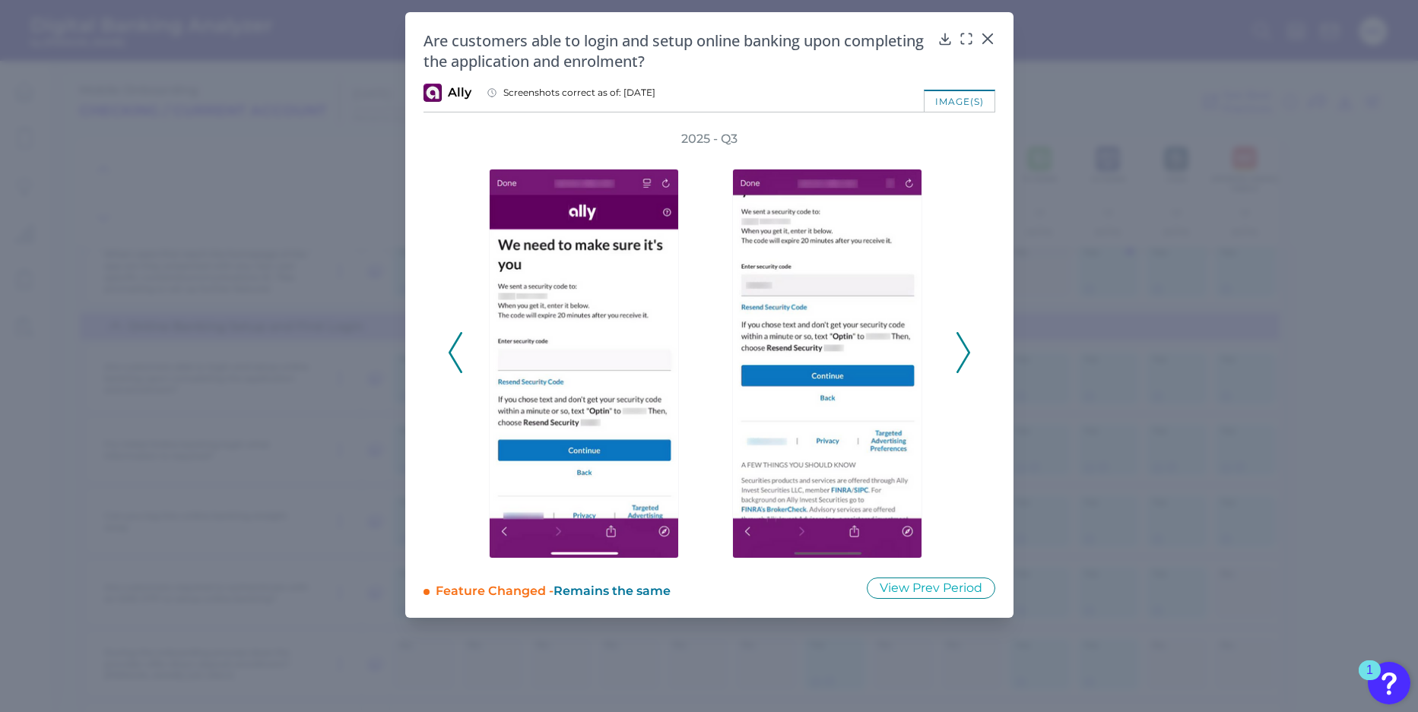
click at [959, 353] on icon at bounding box center [963, 352] width 14 height 41
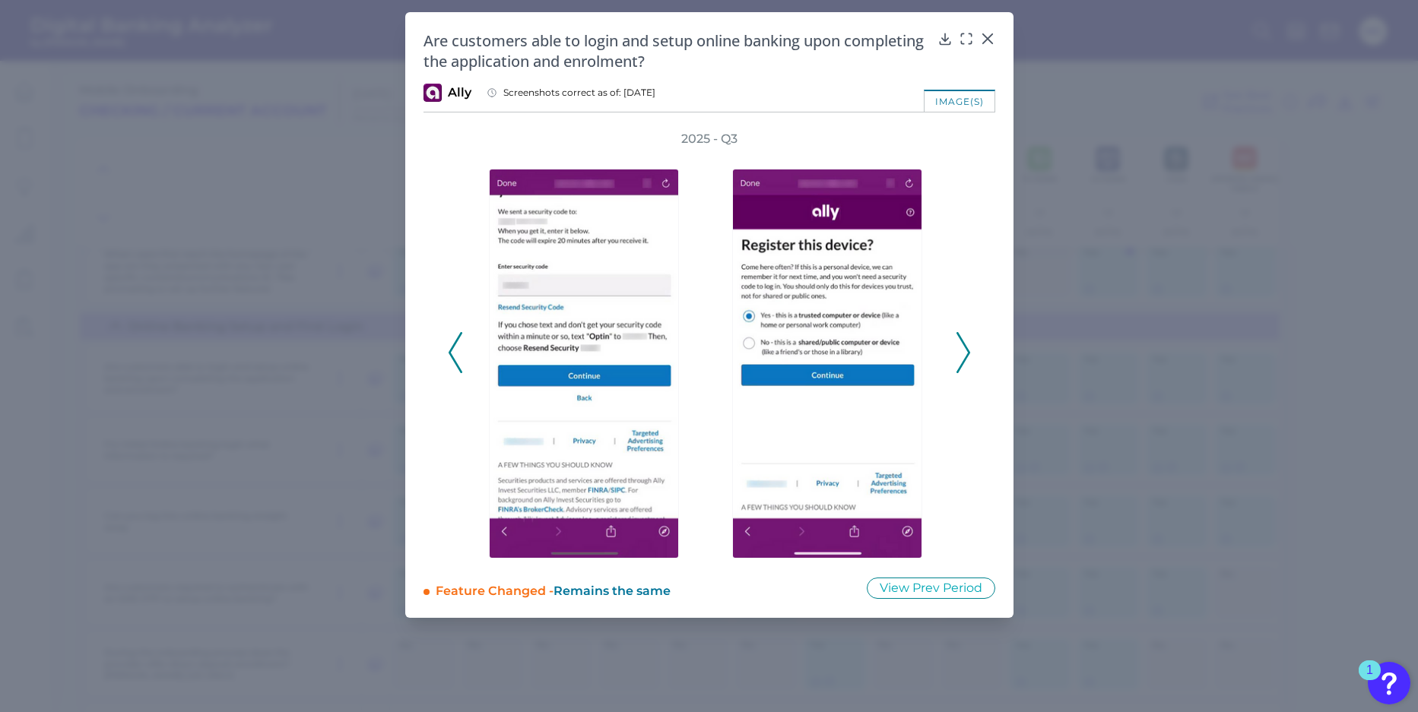
click at [959, 353] on icon at bounding box center [963, 352] width 14 height 41
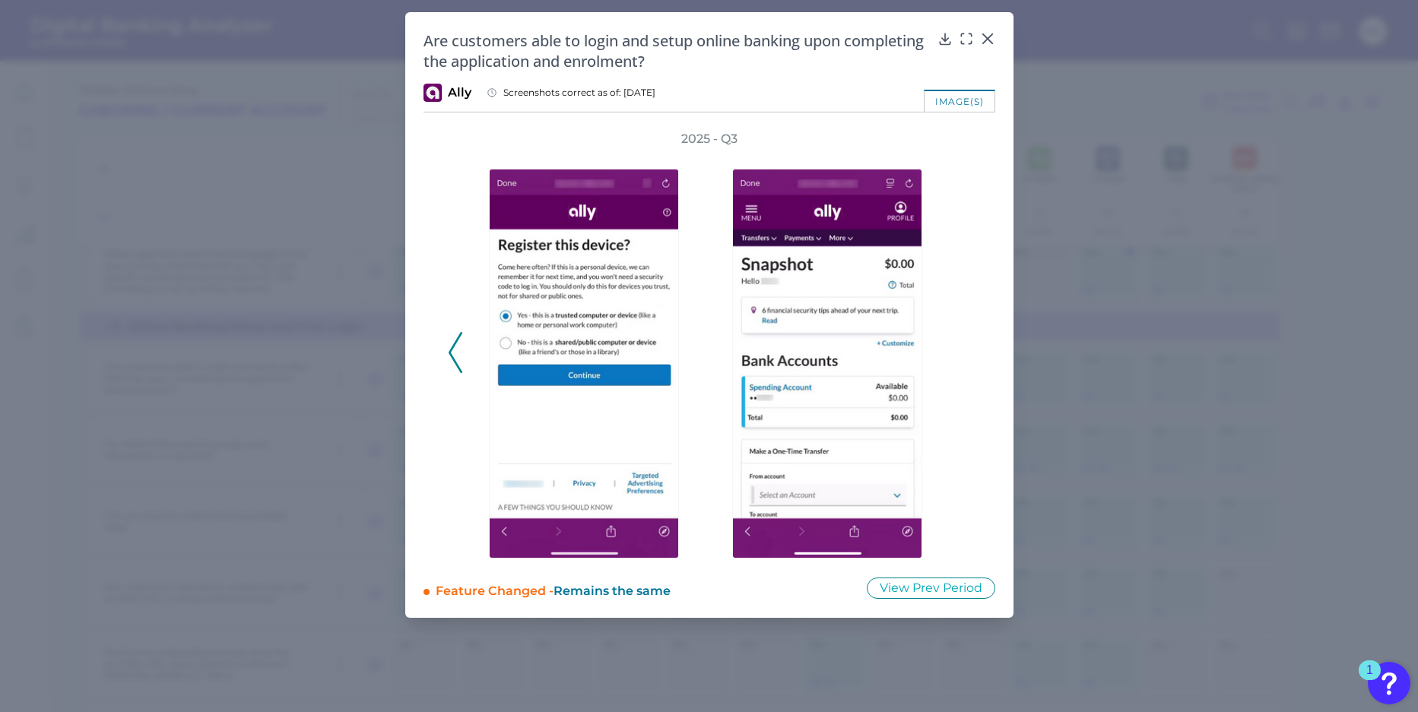
click at [959, 353] on div "2025 - Q3" at bounding box center [709, 345] width 523 height 428
click at [987, 40] on icon at bounding box center [987, 38] width 15 height 15
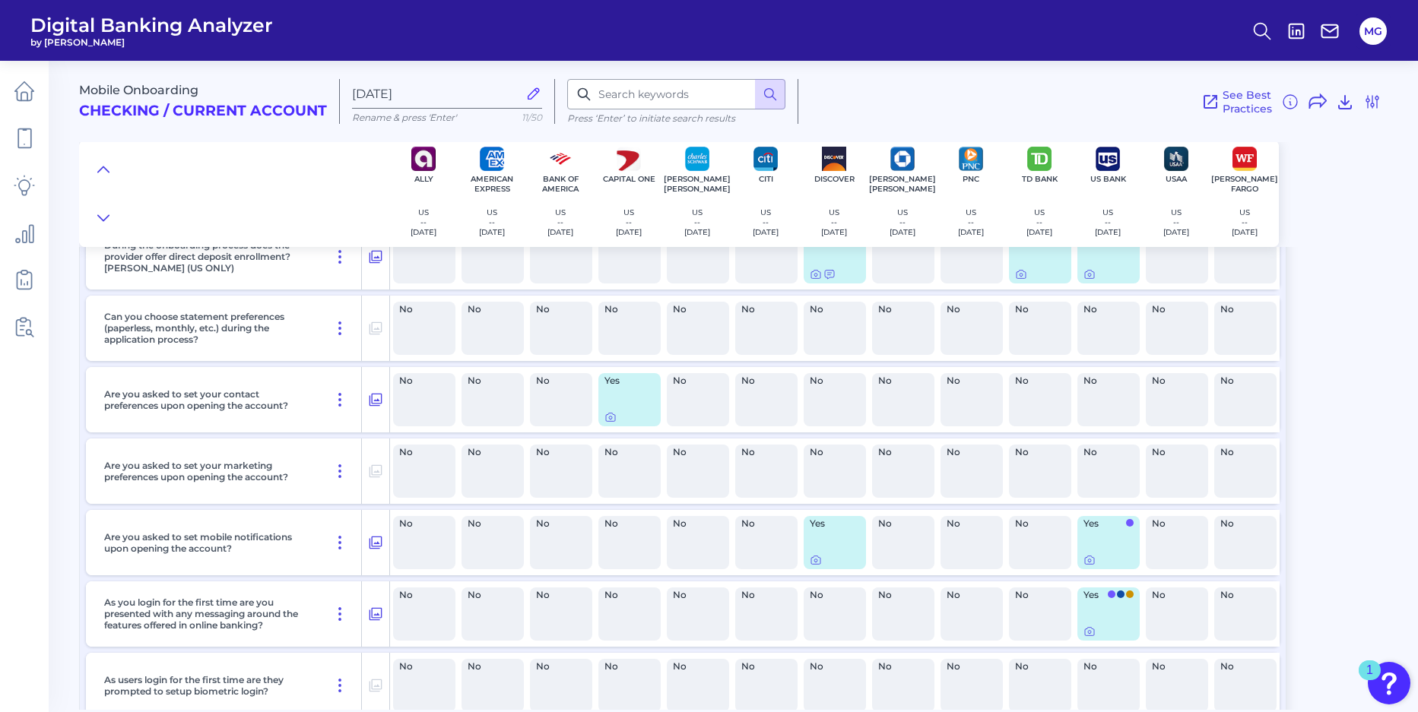
scroll to position [5335, 0]
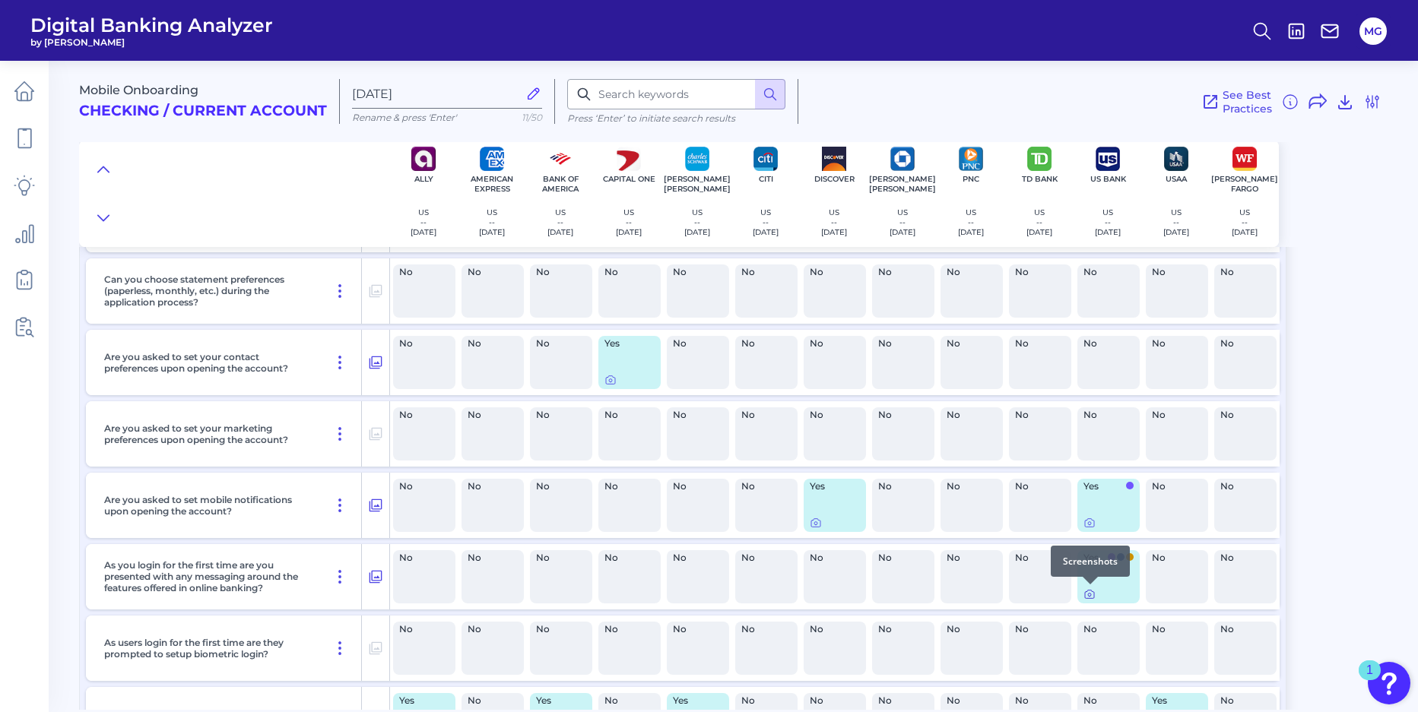
click at [1087, 597] on icon at bounding box center [1089, 594] width 12 height 12
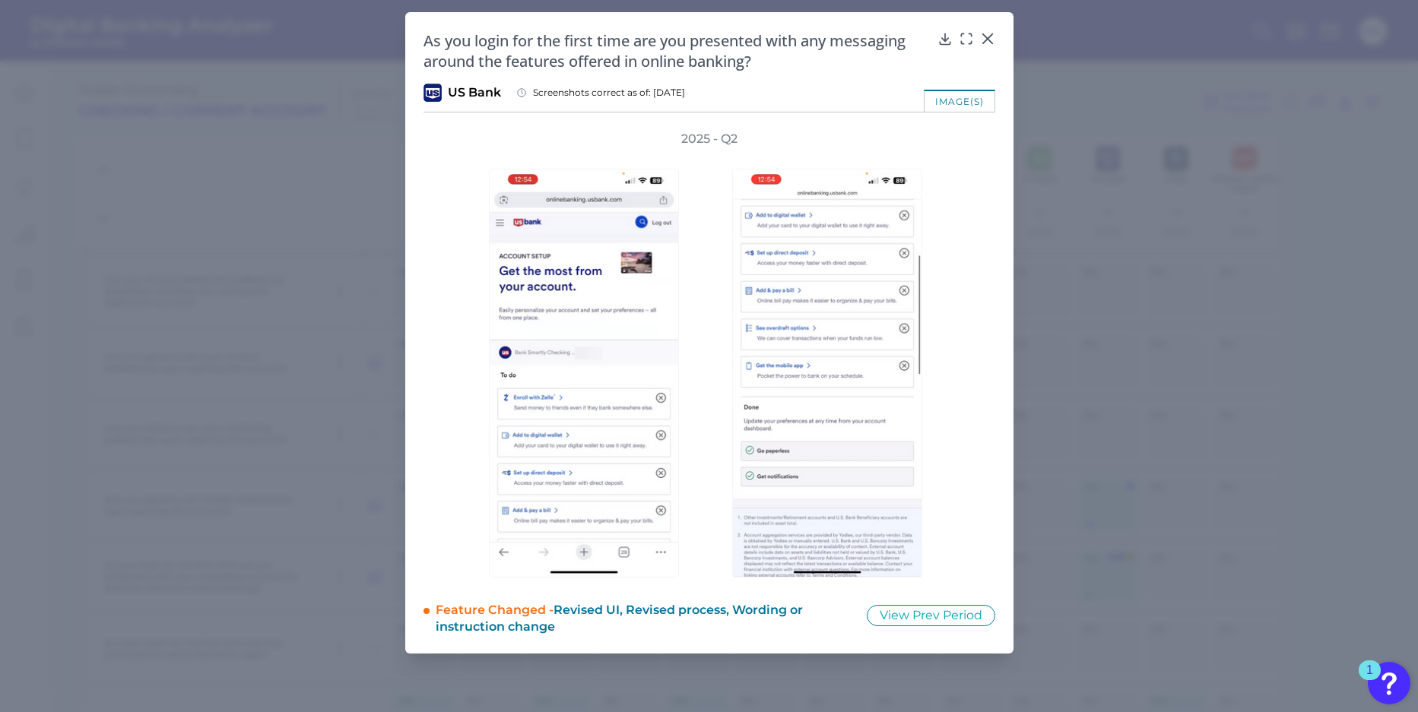
click at [977, 46] on div "As you login for the first time are you presented with any messaging around the…" at bounding box center [709, 50] width 572 height 41
click at [985, 44] on div at bounding box center [986, 49] width 15 height 15
click at [987, 47] on div at bounding box center [986, 49] width 15 height 15
click at [985, 39] on icon at bounding box center [987, 38] width 15 height 15
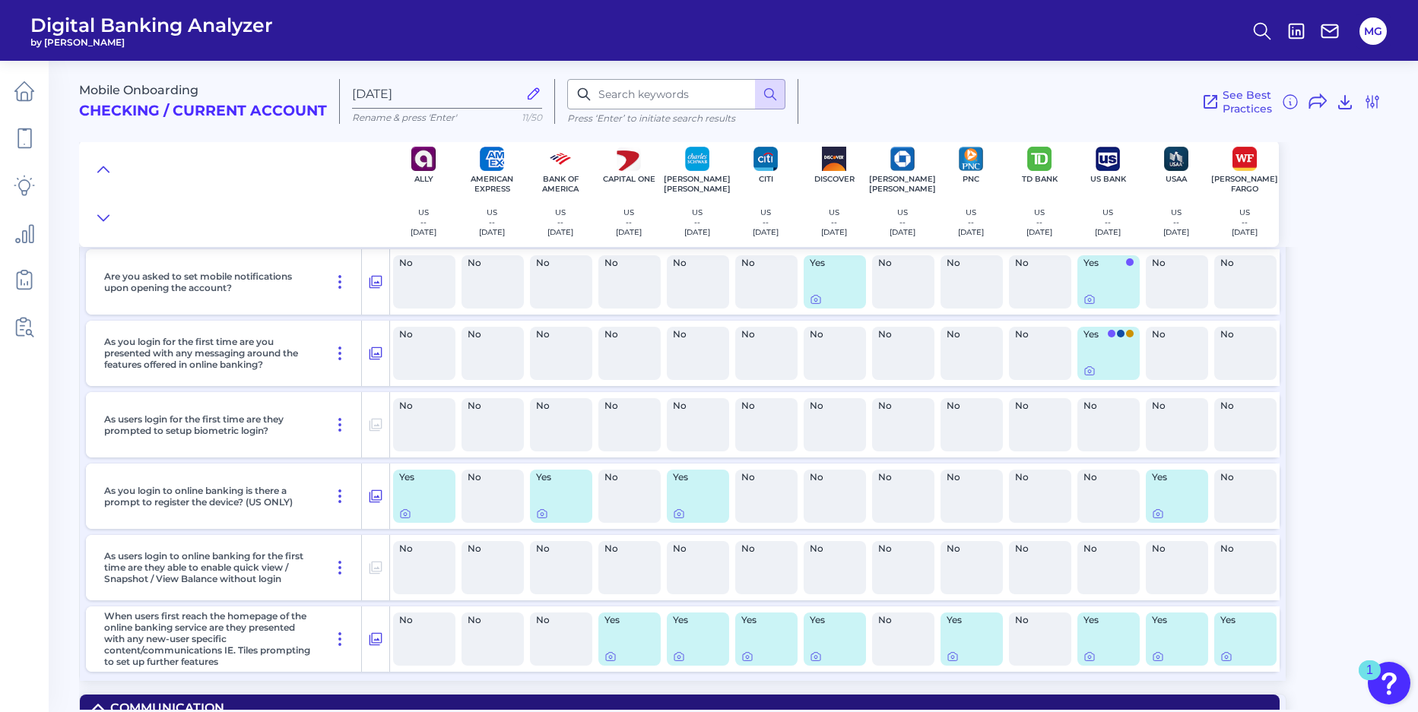
scroll to position [5602, 0]
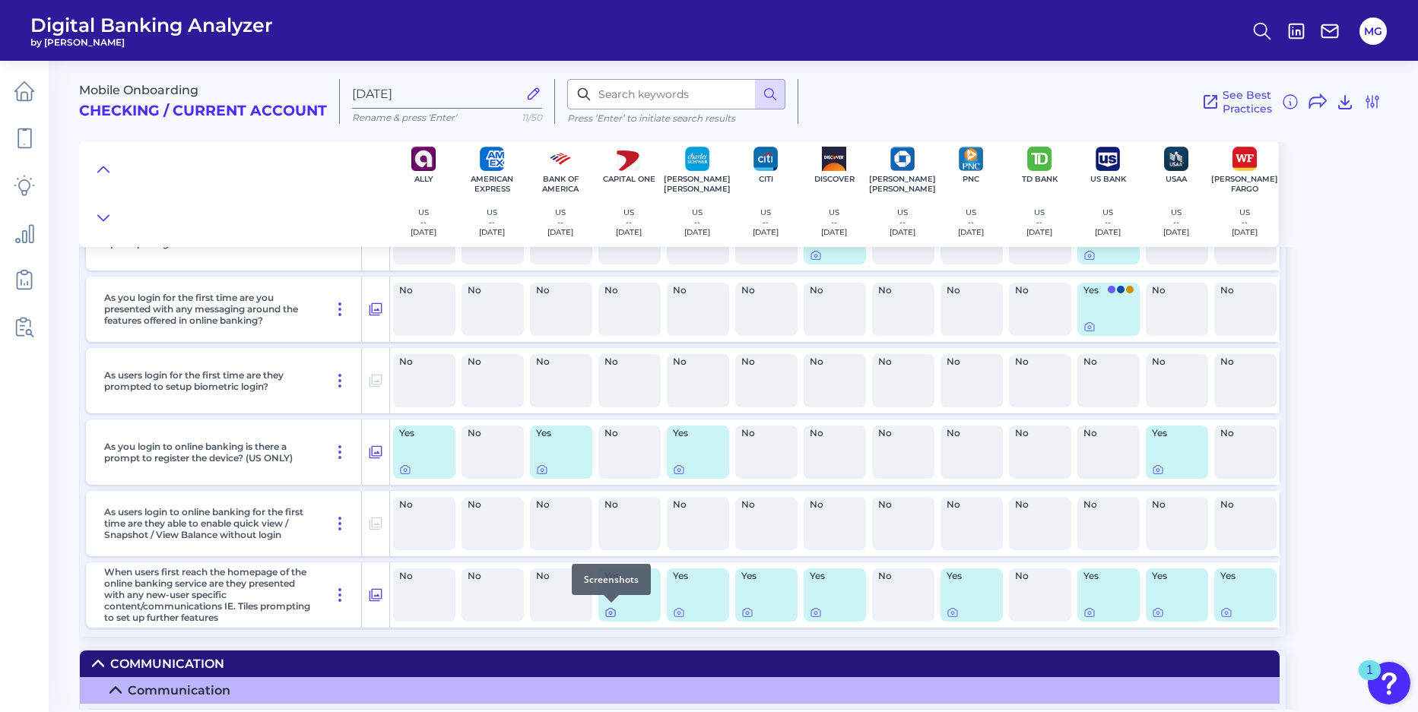
click at [606, 610] on icon at bounding box center [610, 613] width 9 height 8
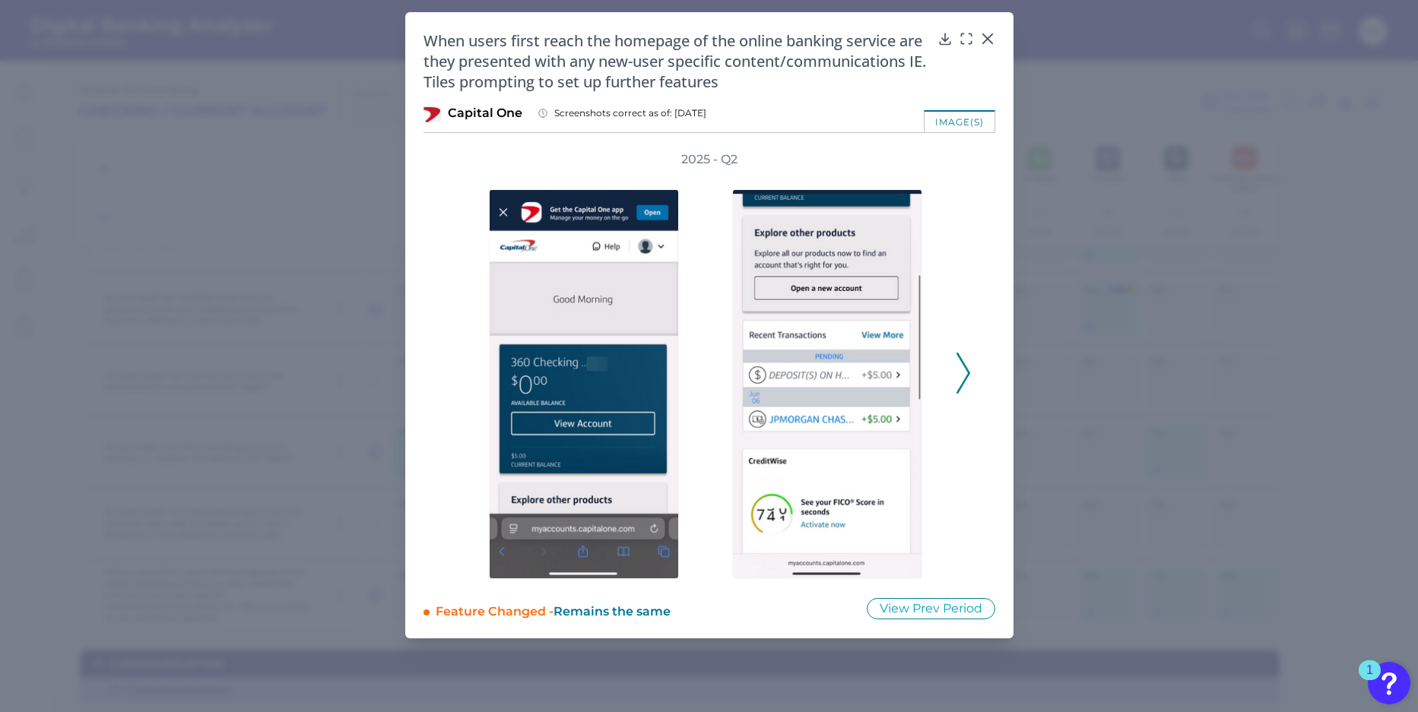
click at [963, 361] on icon at bounding box center [963, 373] width 14 height 41
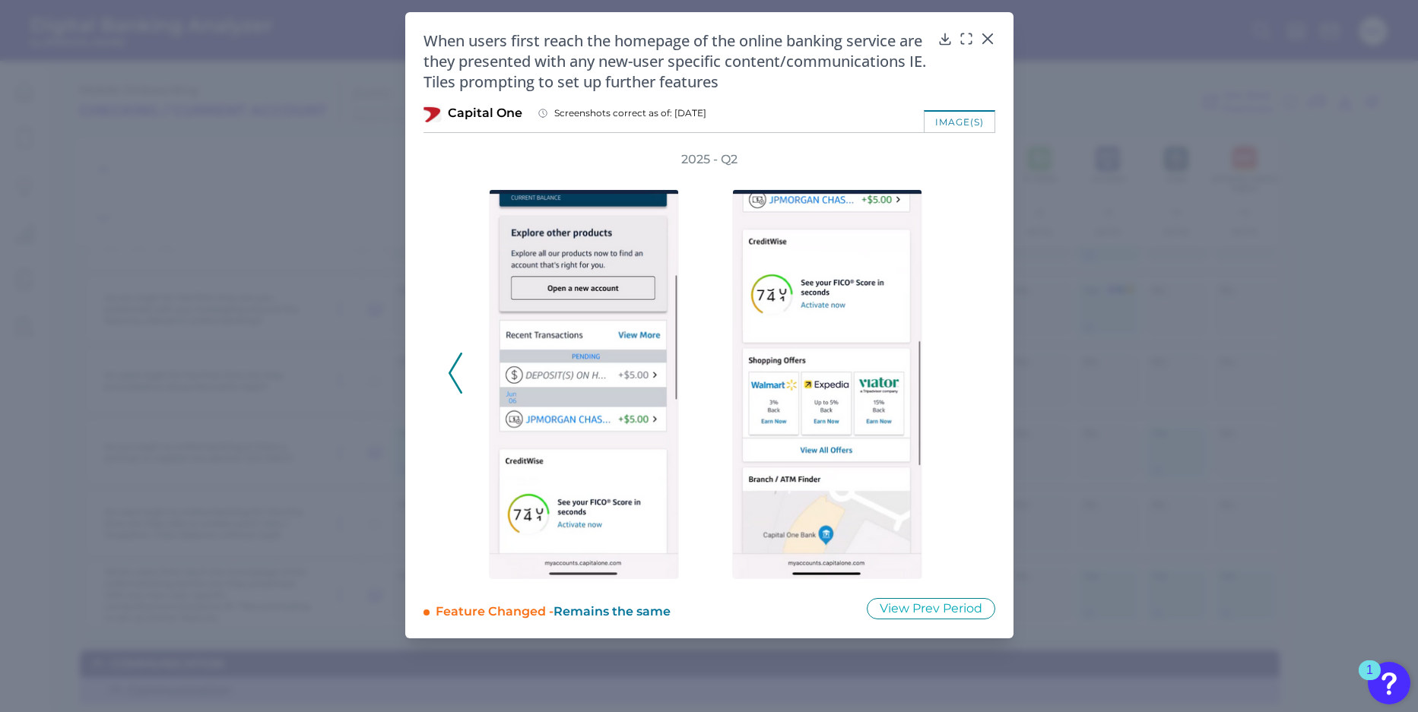
click at [963, 361] on div "2025 - Q2" at bounding box center [709, 365] width 523 height 428
drag, startPoint x: 985, startPoint y: 36, endPoint x: 971, endPoint y: 99, distance: 64.6
click at [985, 36] on icon at bounding box center [986, 38] width 9 height 9
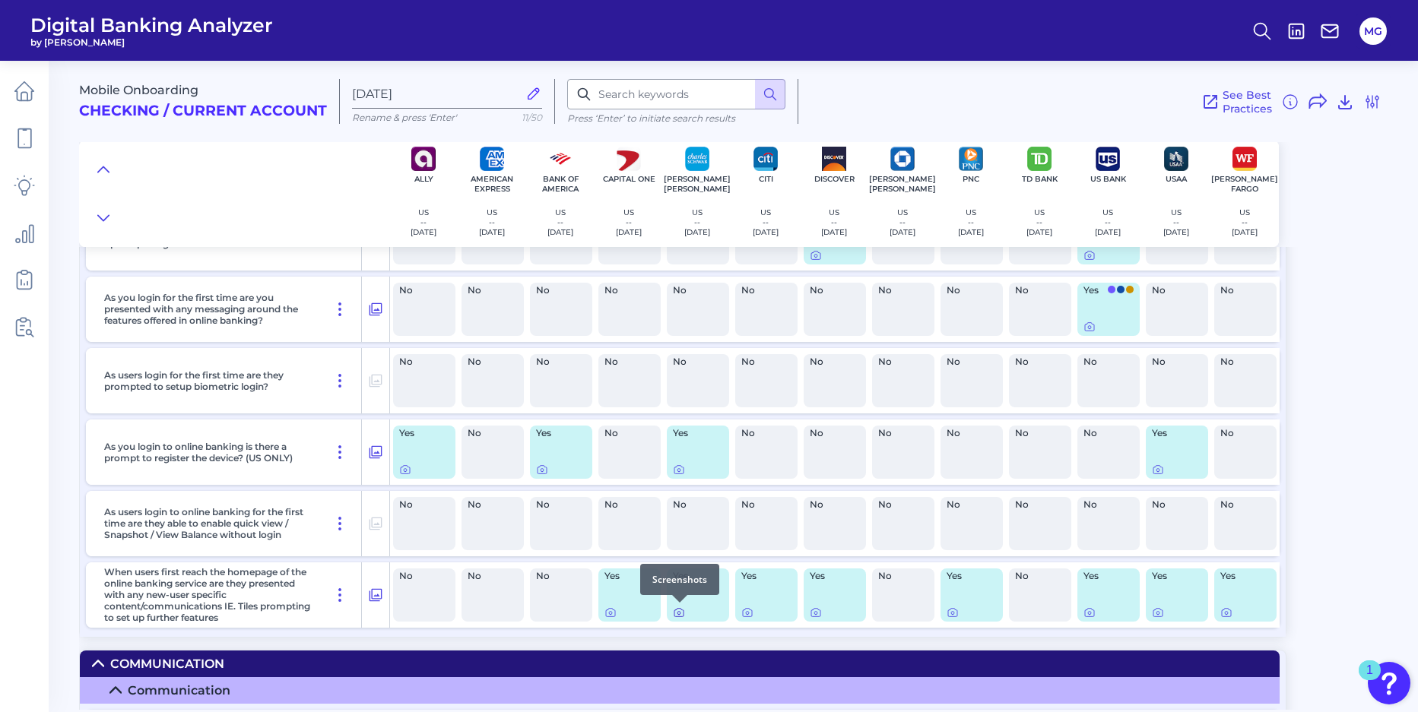
click at [679, 615] on icon at bounding box center [679, 613] width 12 height 12
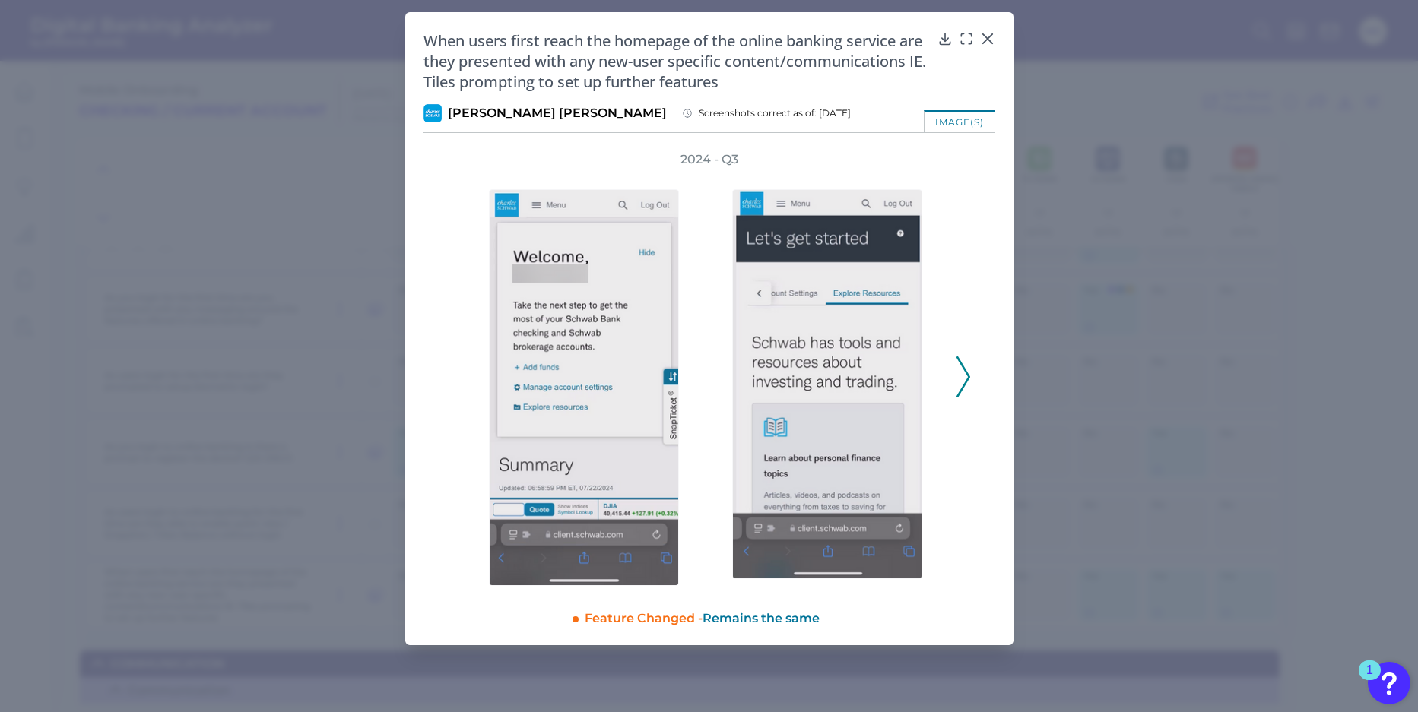
click at [961, 385] on icon at bounding box center [963, 376] width 14 height 41
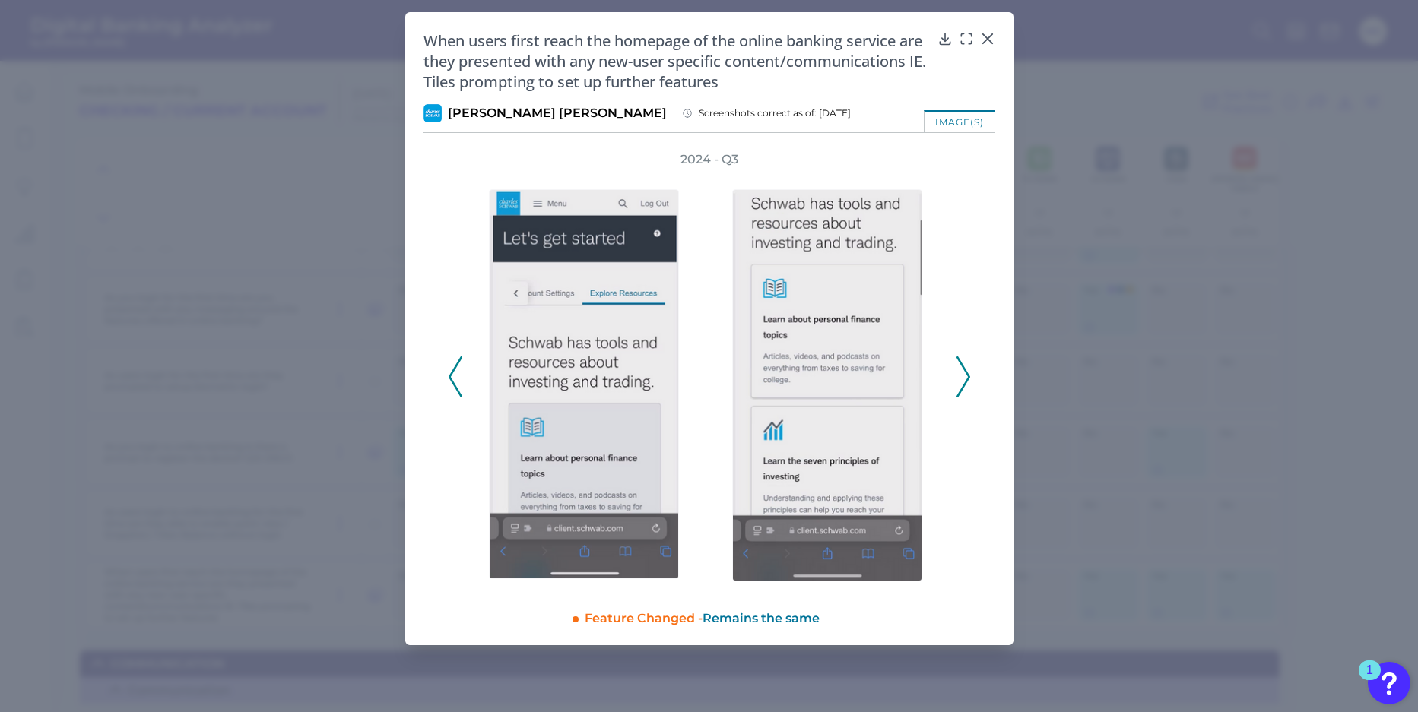
click at [961, 385] on icon at bounding box center [963, 376] width 14 height 41
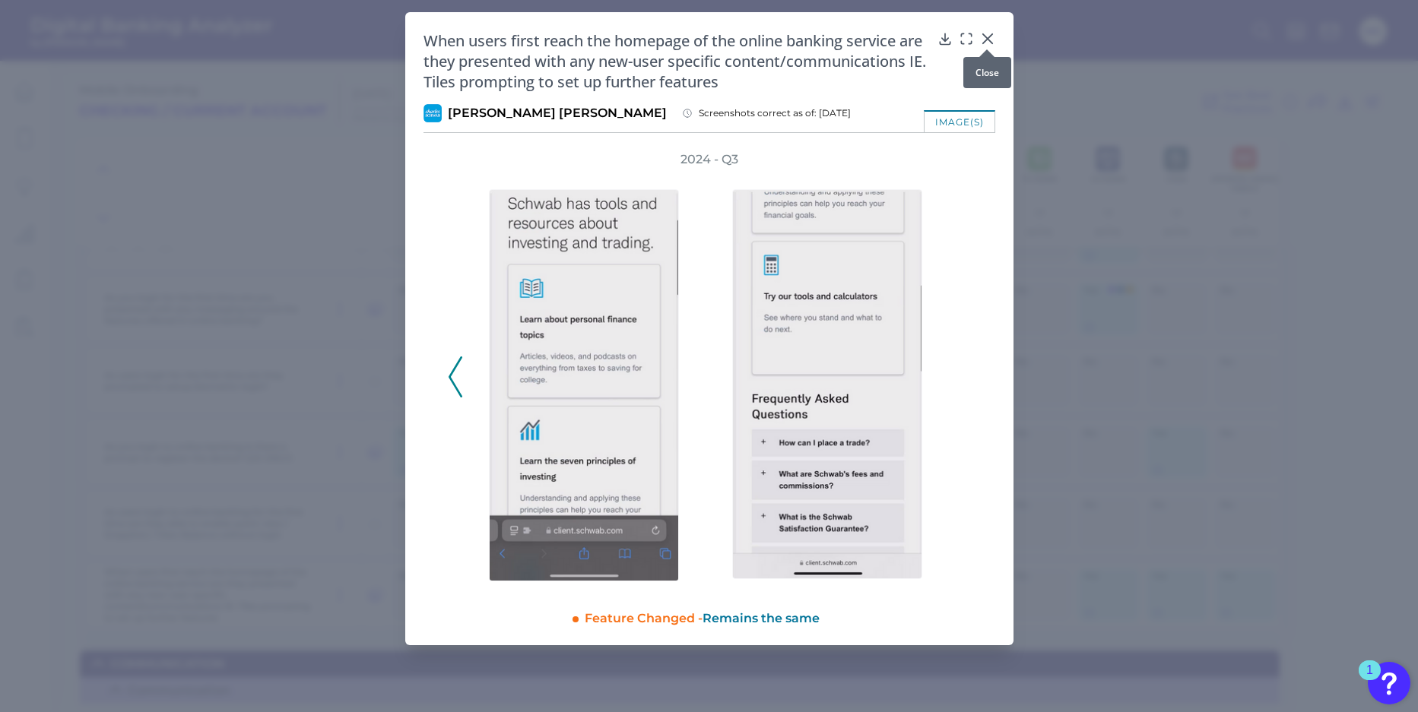
click at [993, 42] on div at bounding box center [986, 49] width 15 height 15
click at [984, 39] on icon at bounding box center [987, 38] width 15 height 15
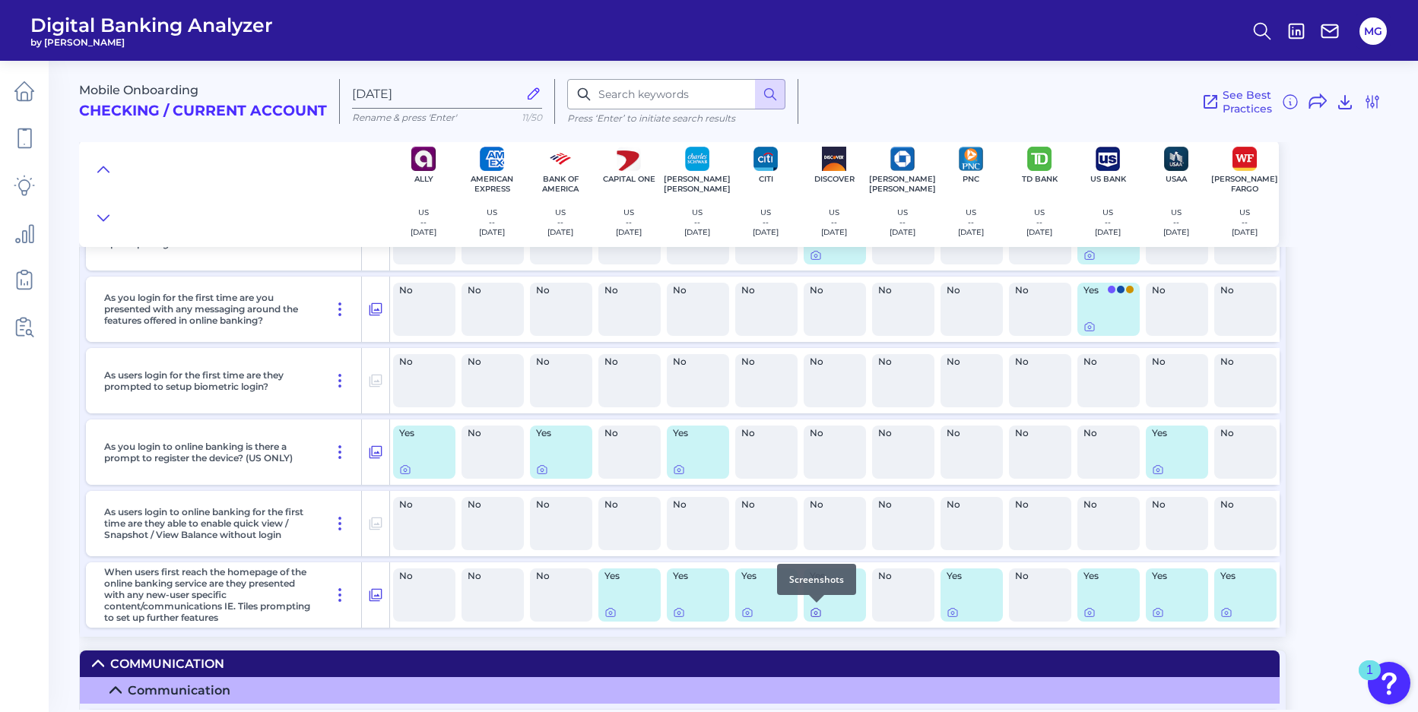
click at [816, 613] on icon at bounding box center [816, 613] width 12 height 12
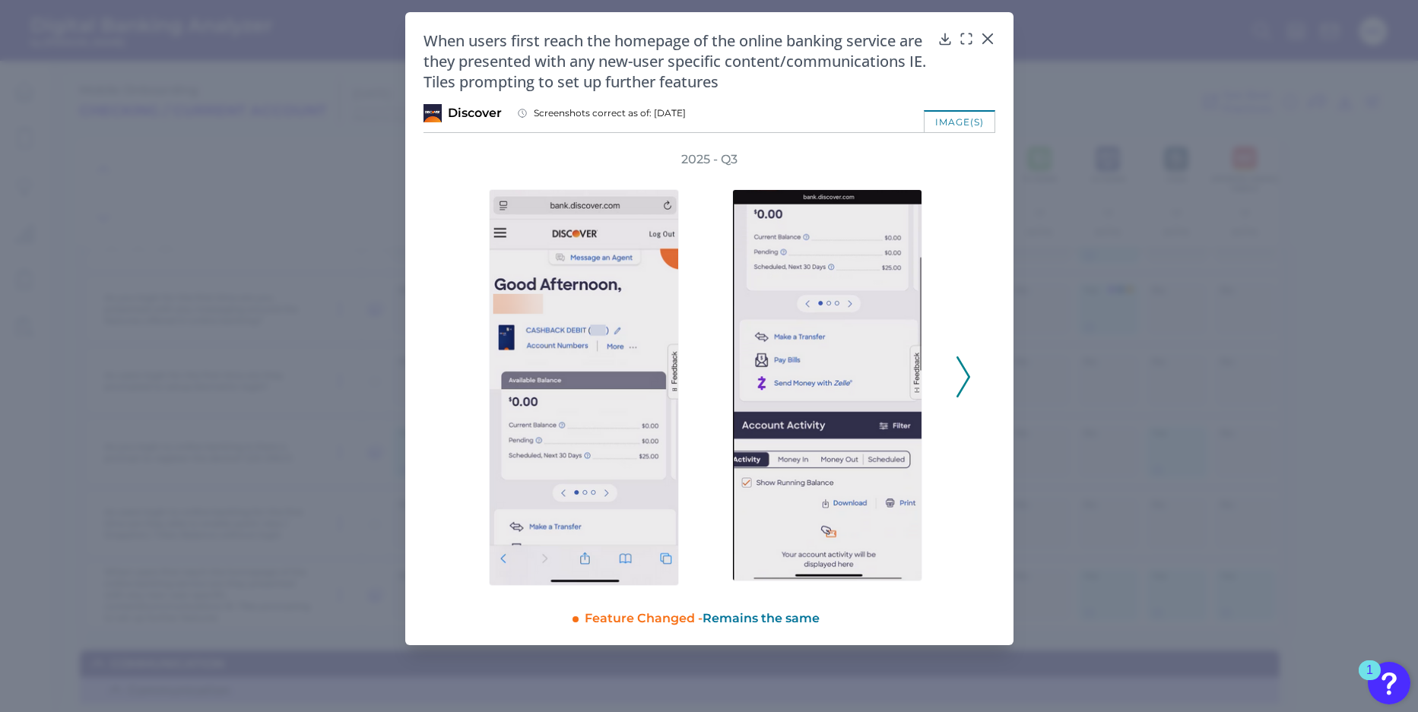
click at [965, 383] on icon at bounding box center [963, 376] width 14 height 41
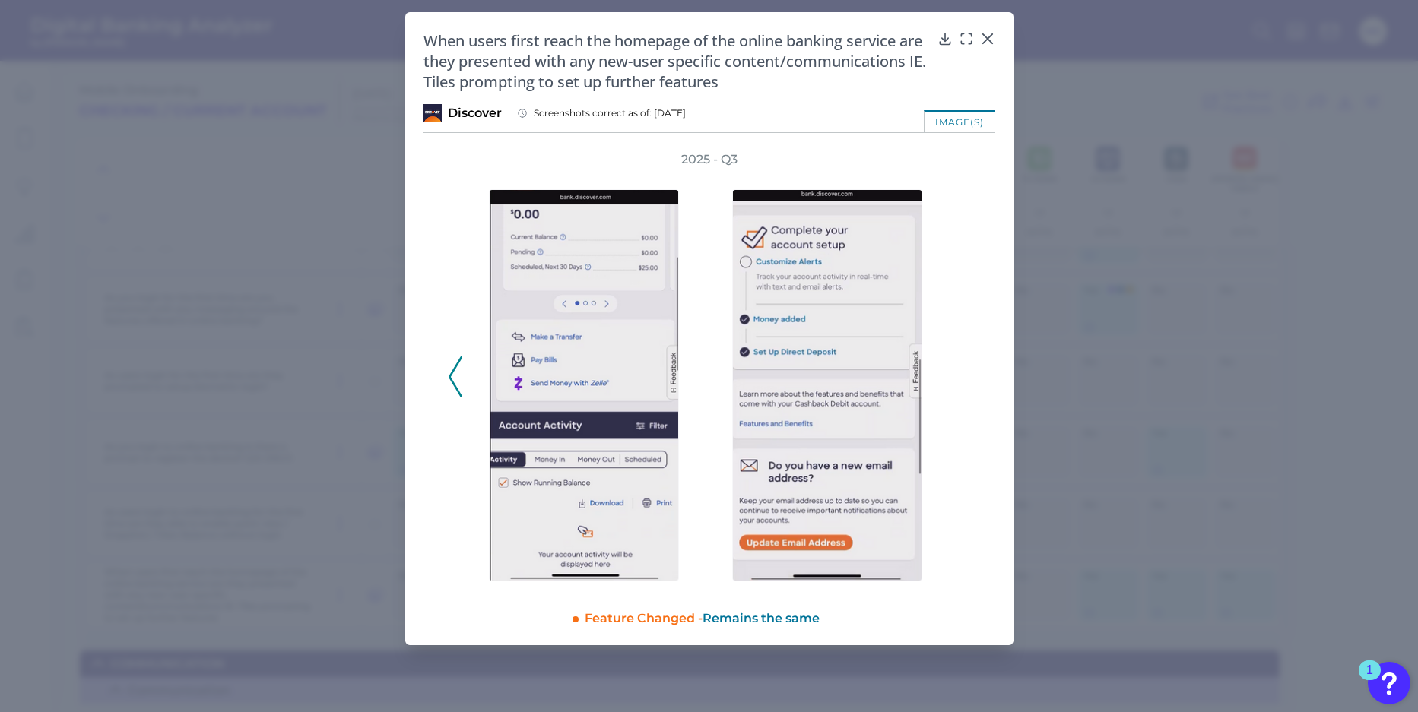
click at [965, 383] on div "2025 - Q3" at bounding box center [709, 368] width 523 height 435
click at [989, 35] on icon at bounding box center [986, 38] width 9 height 9
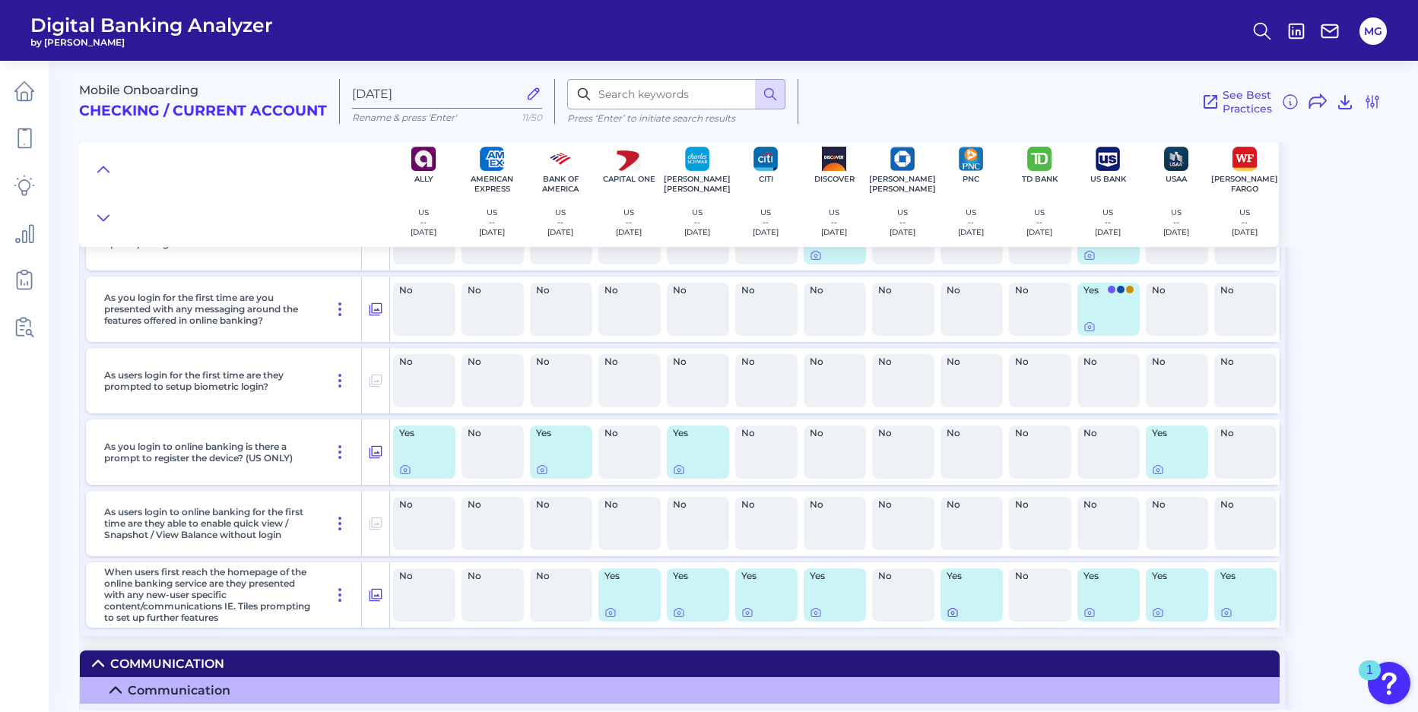
click at [952, 618] on div "Yes" at bounding box center [971, 595] width 62 height 53
click at [952, 615] on icon at bounding box center [952, 613] width 12 height 12
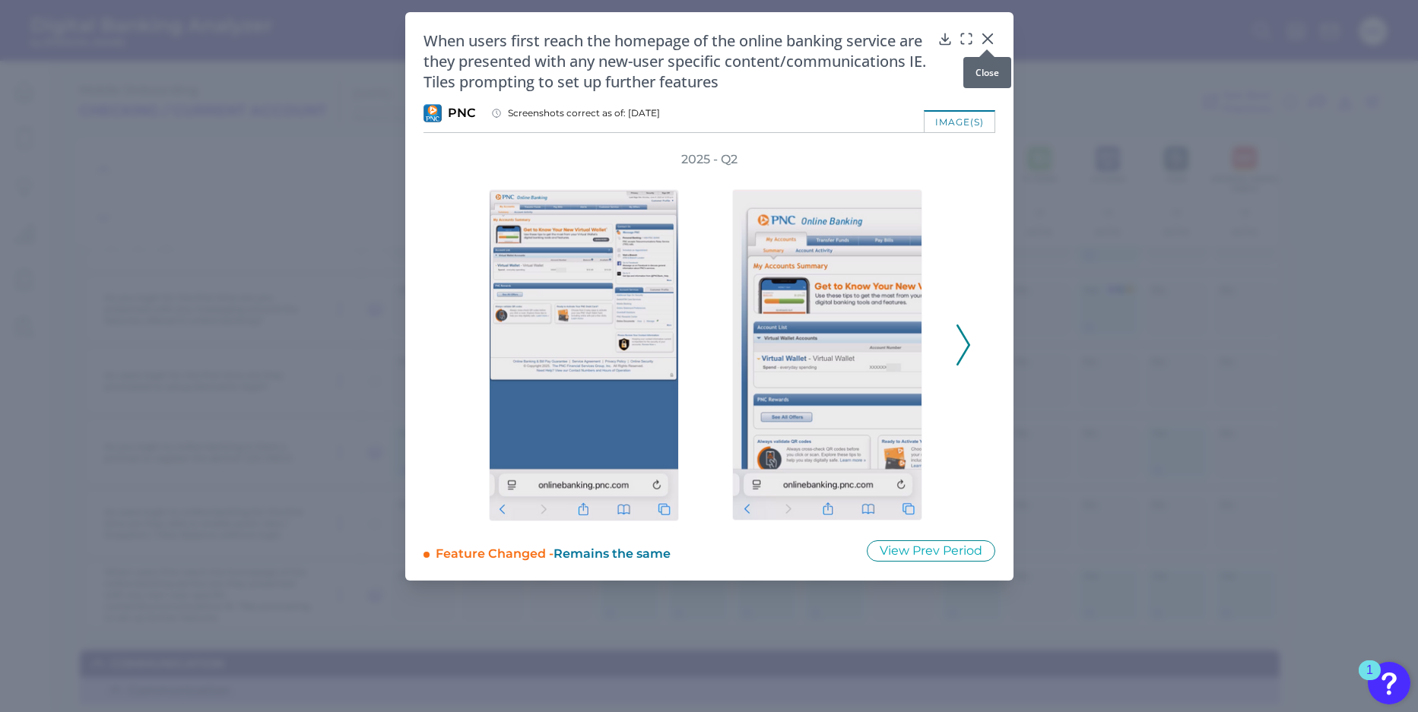
drag, startPoint x: 986, startPoint y: 35, endPoint x: 1005, endPoint y: 85, distance: 53.6
click at [986, 35] on icon at bounding box center [987, 38] width 15 height 15
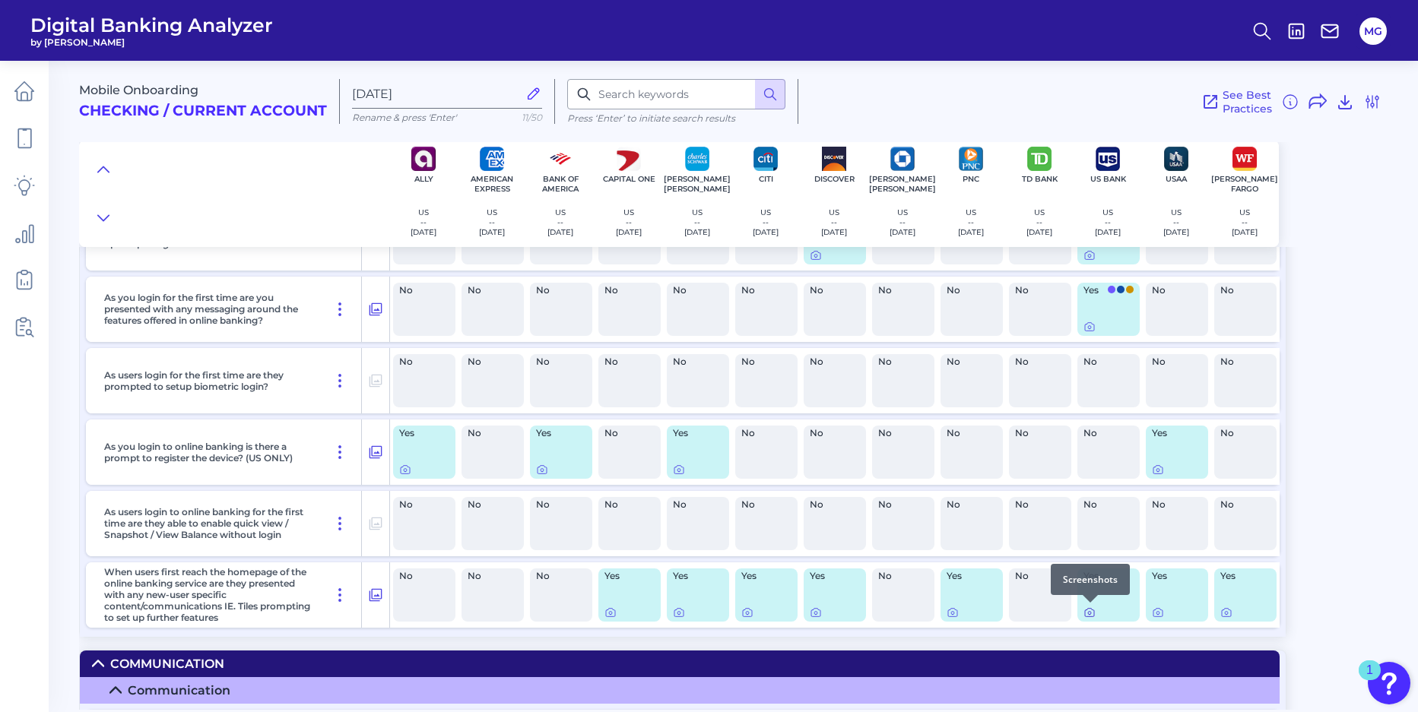
click at [1092, 615] on icon at bounding box center [1089, 613] width 12 height 12
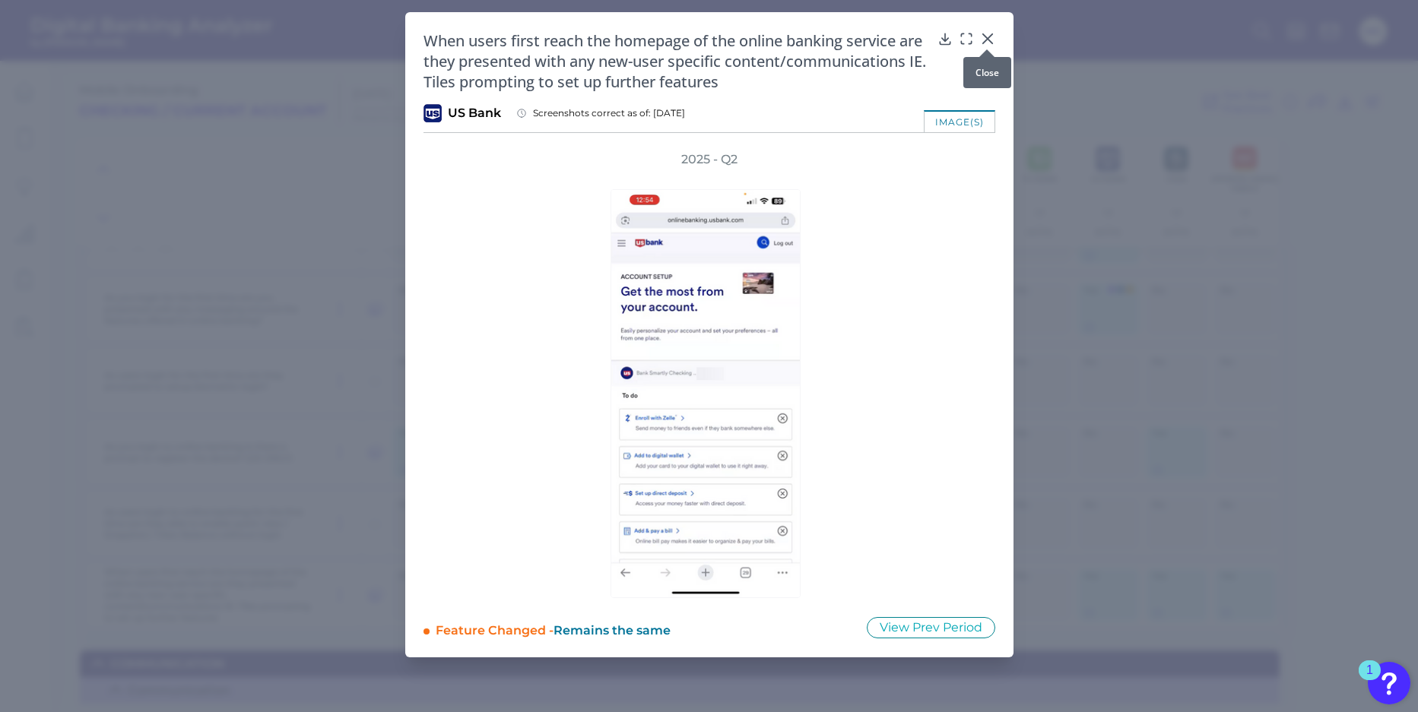
click at [985, 38] on icon at bounding box center [987, 38] width 15 height 15
